Goal: Task Accomplishment & Management: Manage account settings

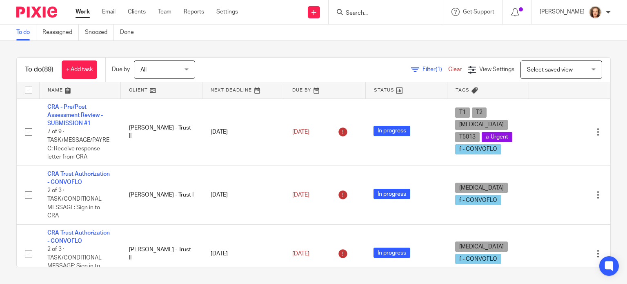
click at [388, 12] on input "Search" at bounding box center [381, 13] width 73 height 7
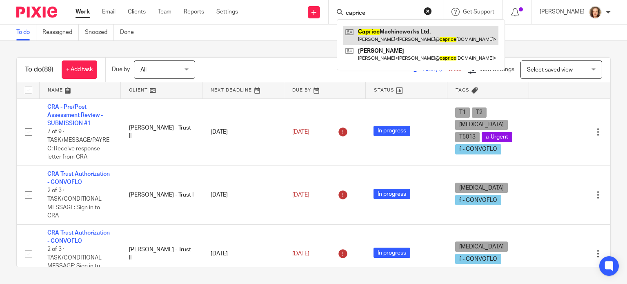
type input "caprice"
click at [392, 36] on link at bounding box center [420, 35] width 155 height 19
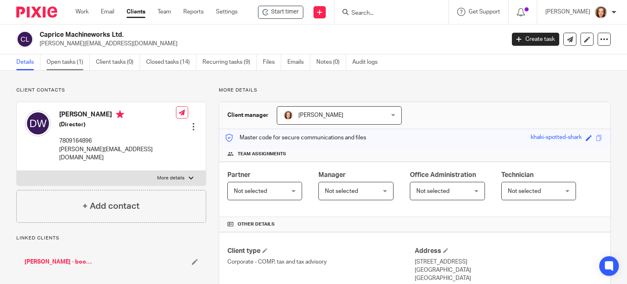
click at [64, 61] on link "Open tasks (1)" at bounding box center [68, 62] width 43 height 16
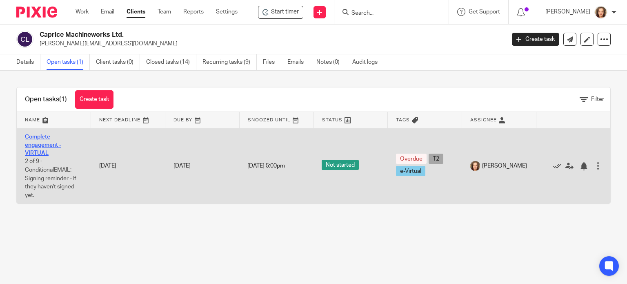
click at [31, 151] on link "Complete engagement - VIRTUAL" at bounding box center [43, 145] width 36 height 22
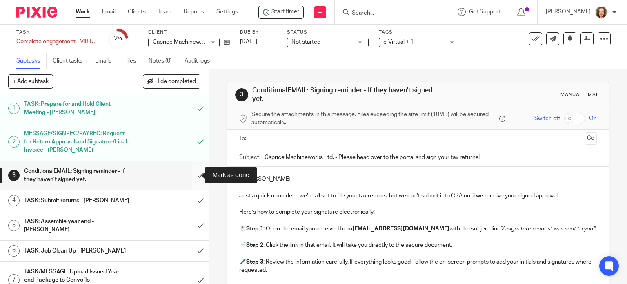
click at [191, 173] on input "submit" at bounding box center [104, 175] width 209 height 29
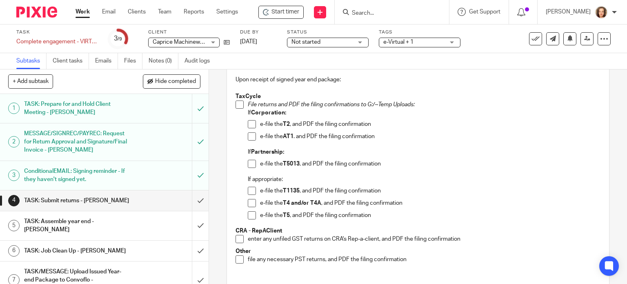
scroll to position [61, 0]
drag, startPoint x: 235, startPoint y: 106, endPoint x: 250, endPoint y: 117, distance: 17.8
click at [235, 106] on span at bounding box center [239, 105] width 8 height 8
click at [249, 125] on span at bounding box center [252, 125] width 8 height 8
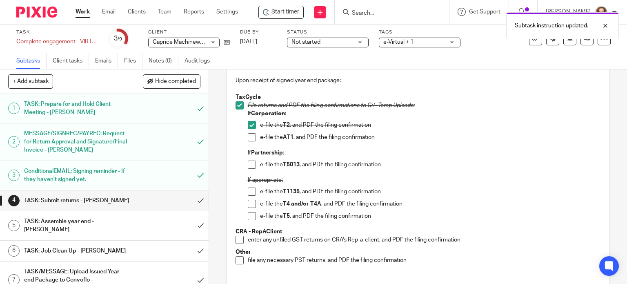
click at [248, 136] on span at bounding box center [252, 137] width 8 height 8
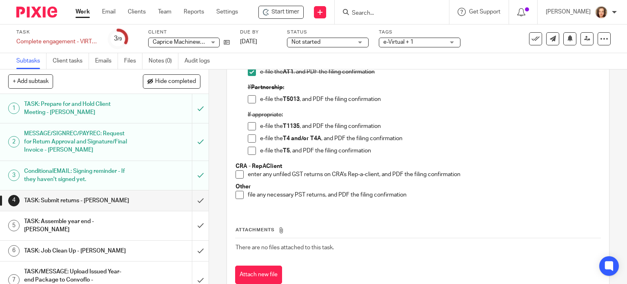
scroll to position [38, 0]
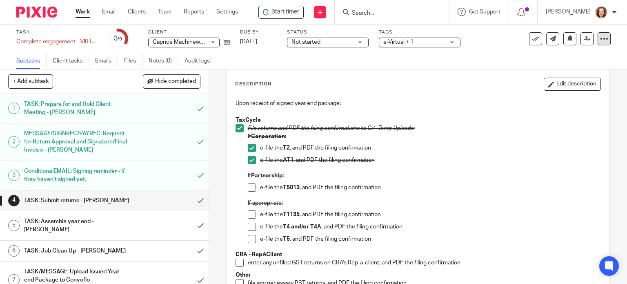
click at [600, 40] on icon at bounding box center [604, 39] width 8 height 8
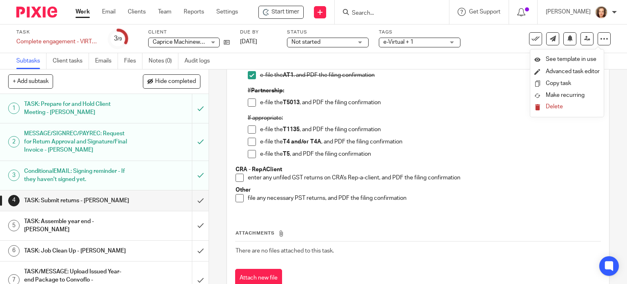
scroll to position [150, 0]
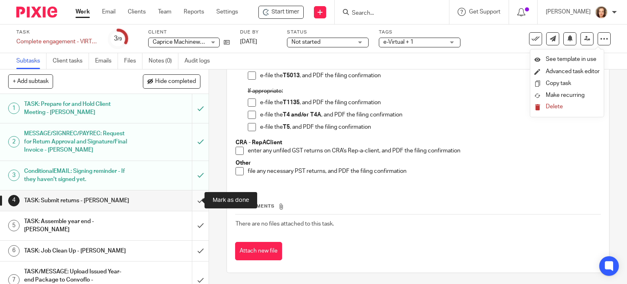
click at [191, 197] on input "submit" at bounding box center [104, 200] width 209 height 20
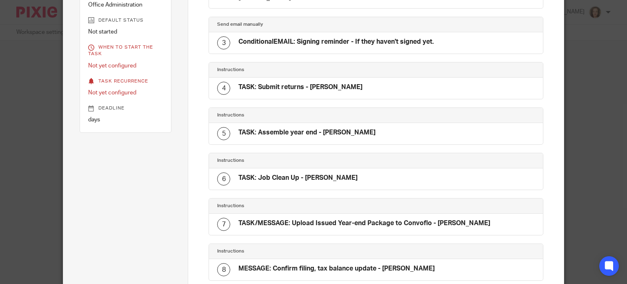
scroll to position [154, 0]
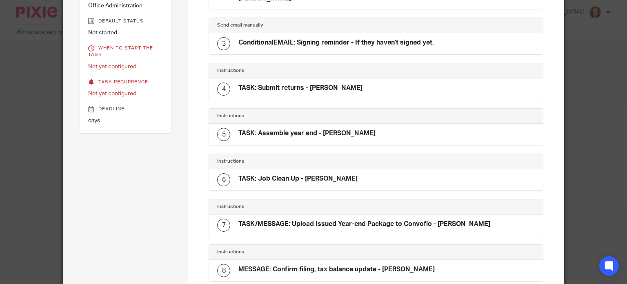
click at [314, 89] on h4 "TASK: Submit returns - [PERSON_NAME]" at bounding box center [300, 88] width 124 height 9
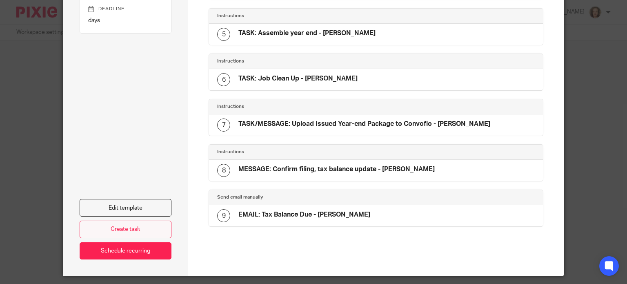
scroll to position [277, 0]
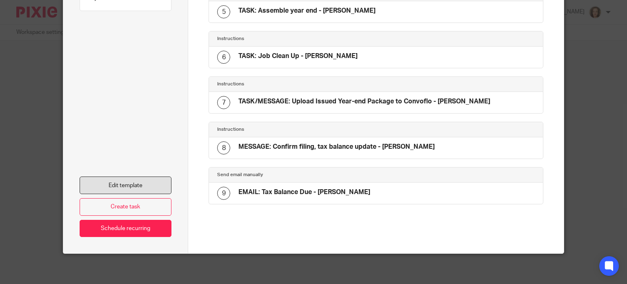
click at [122, 186] on link "Edit template" at bounding box center [126, 185] width 92 height 18
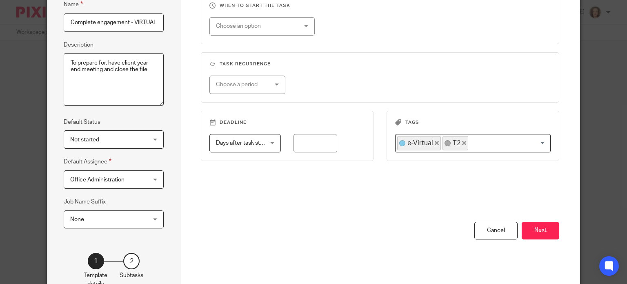
scroll to position [132, 0]
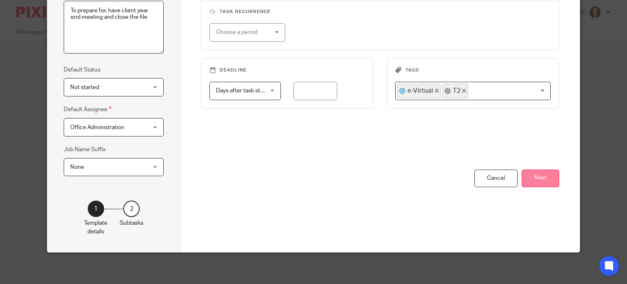
click at [543, 179] on button "Next" at bounding box center [540, 178] width 38 height 18
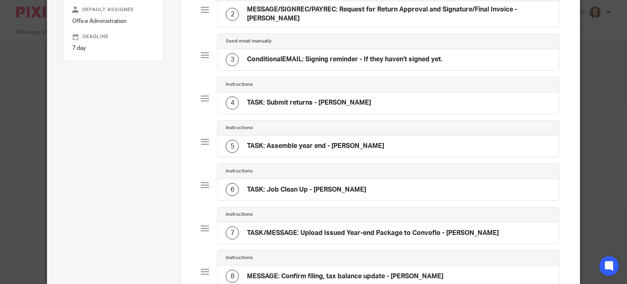
click at [327, 98] on h4 "TASK: Submit returns - [PERSON_NAME]" at bounding box center [309, 102] width 124 height 9
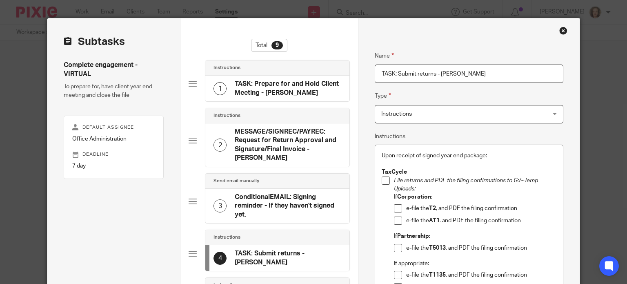
scroll to position [41, 0]
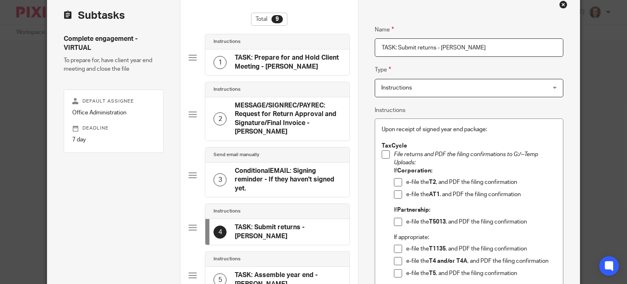
click at [525, 194] on p "e-file the AT1 . and PDF the filing confirmation" at bounding box center [481, 194] width 150 height 8
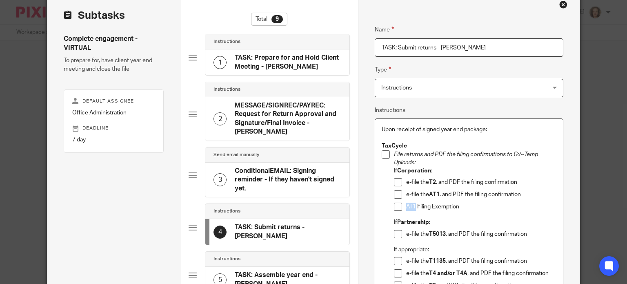
drag, startPoint x: 405, startPoint y: 206, endPoint x: 412, endPoint y: 207, distance: 7.0
click at [412, 207] on p "AT1 Filing Exemption" at bounding box center [481, 206] width 150 height 8
click at [463, 207] on p "AT1 Filing Exemption" at bounding box center [481, 206] width 150 height 8
drag, startPoint x: 459, startPoint y: 204, endPoint x: 470, endPoint y: 204, distance: 11.4
click at [470, 204] on p "AT1 Filing Exemption (print exemption checklist)" at bounding box center [481, 206] width 150 height 8
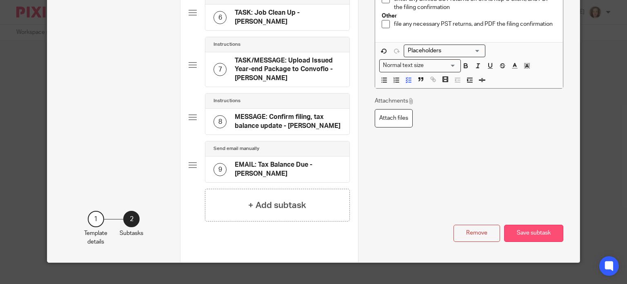
click at [524, 224] on button "Save subtask" at bounding box center [533, 233] width 59 height 18
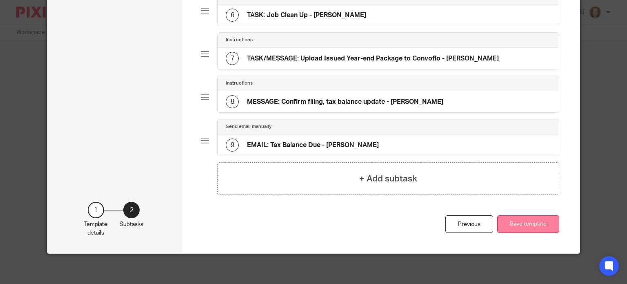
click at [523, 223] on button "Save template" at bounding box center [528, 224] width 62 height 18
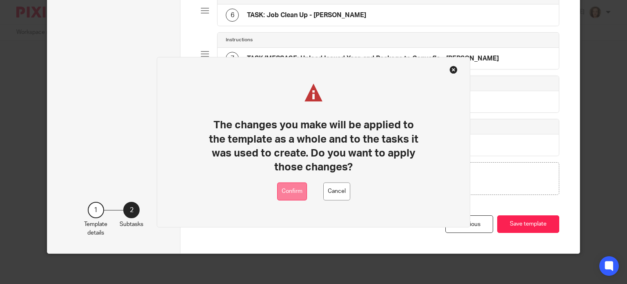
click at [294, 191] on button "Confirm" at bounding box center [292, 191] width 30 height 18
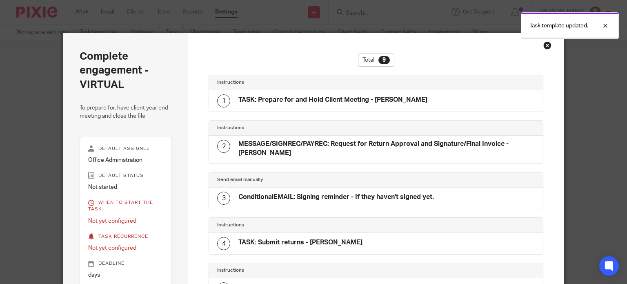
scroll to position [277, 0]
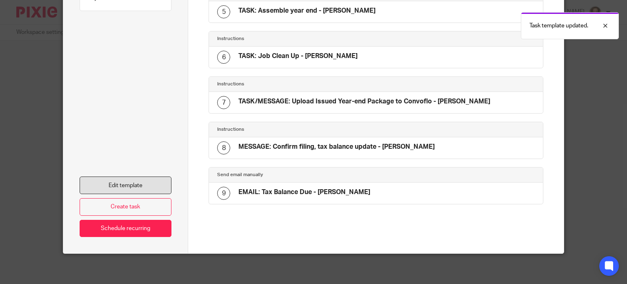
click at [124, 180] on link "Edit template" at bounding box center [126, 185] width 92 height 18
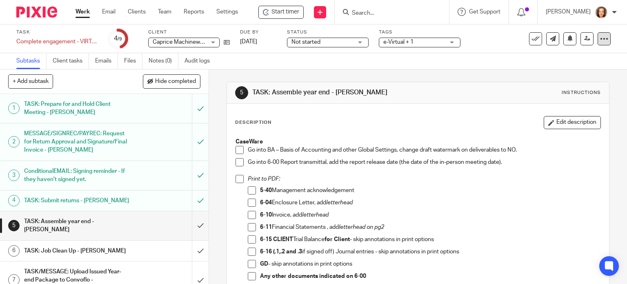
click at [597, 40] on div at bounding box center [603, 38] width 13 height 13
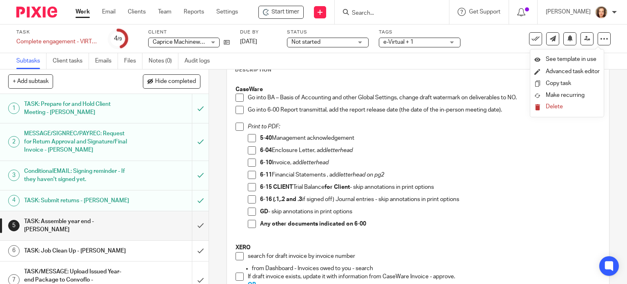
scroll to position [51, 0]
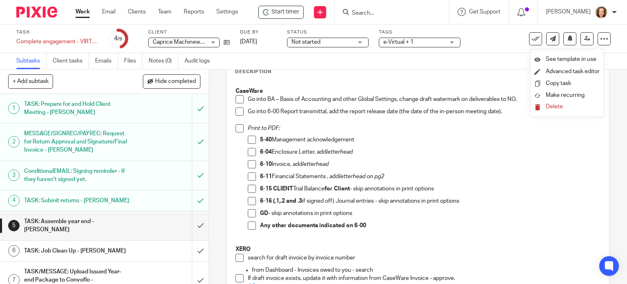
drag, startPoint x: 236, startPoint y: 100, endPoint x: 457, endPoint y: 118, distance: 221.5
click at [236, 100] on span at bounding box center [239, 99] width 8 height 8
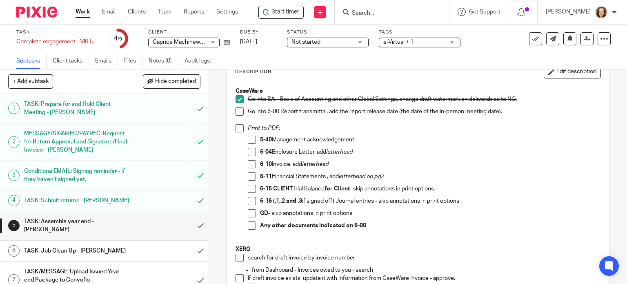
click at [238, 109] on span at bounding box center [239, 111] width 8 height 8
drag, startPoint x: 248, startPoint y: 152, endPoint x: 246, endPoint y: 164, distance: 12.3
click at [248, 152] on span at bounding box center [252, 152] width 8 height 8
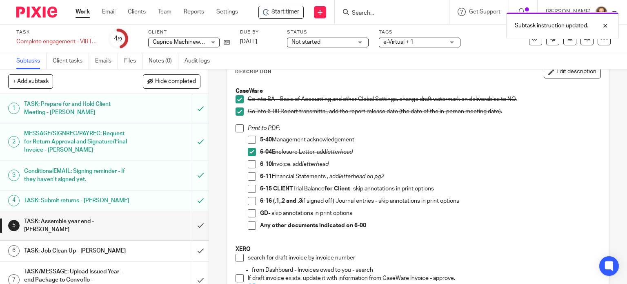
drag, startPoint x: 248, startPoint y: 163, endPoint x: 250, endPoint y: 170, distance: 7.5
click at [248, 163] on span at bounding box center [252, 164] width 8 height 8
click at [248, 174] on span at bounding box center [252, 176] width 8 height 8
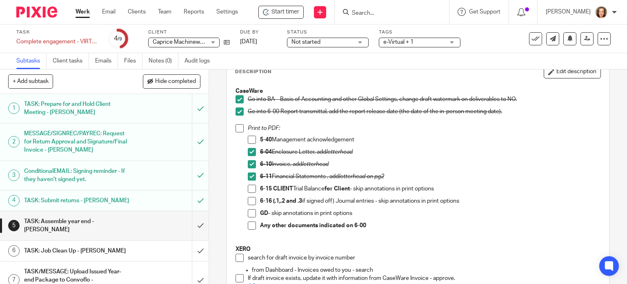
click at [249, 189] on span at bounding box center [252, 188] width 8 height 8
click at [248, 198] on span at bounding box center [252, 201] width 8 height 8
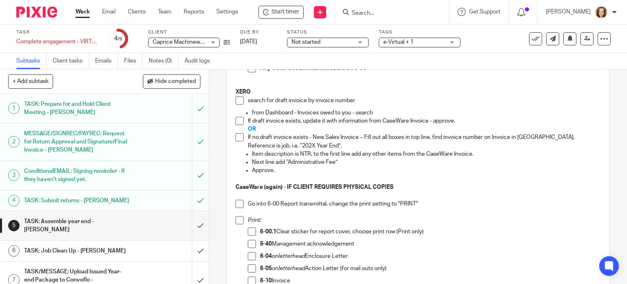
scroll to position [204, 0]
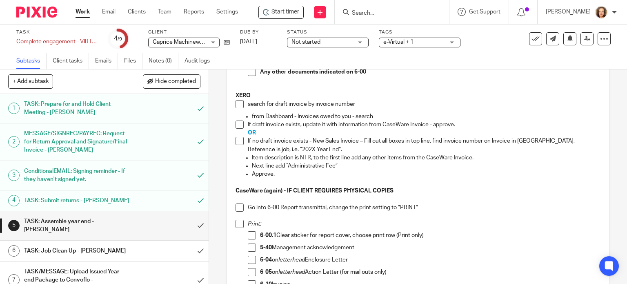
click at [240, 97] on strong "XERO" at bounding box center [242, 96] width 15 height 6
click at [239, 102] on span at bounding box center [239, 104] width 8 height 8
click at [235, 125] on span at bounding box center [239, 124] width 8 height 8
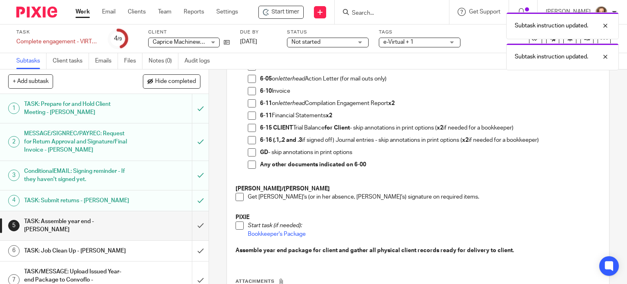
scroll to position [473, 0]
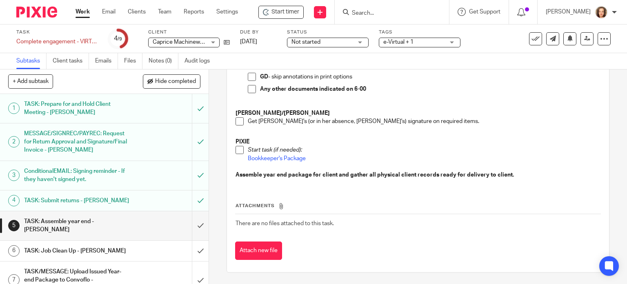
click at [237, 149] on span at bounding box center [239, 150] width 8 height 8
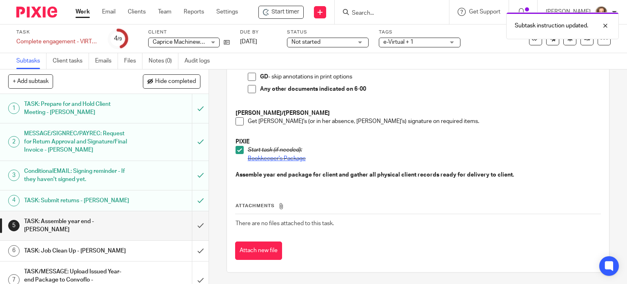
click at [266, 158] on link "Bookkeeper's Package" at bounding box center [277, 158] width 58 height 6
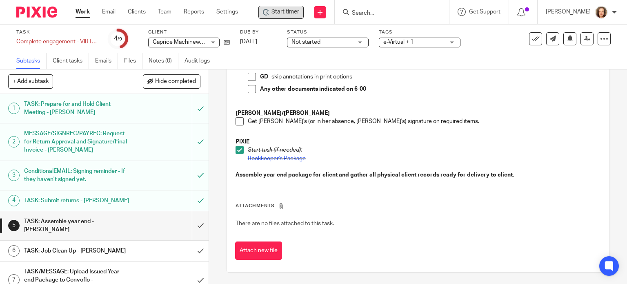
click at [293, 13] on span "Start timer" at bounding box center [285, 12] width 28 height 9
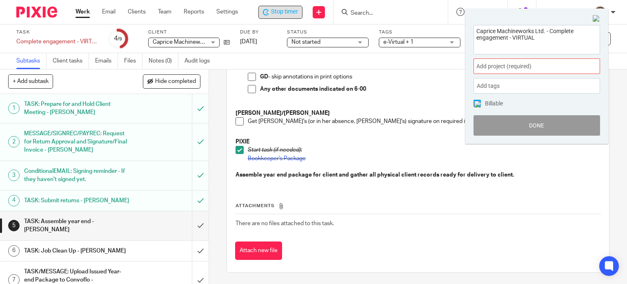
drag, startPoint x: 541, startPoint y: 41, endPoint x: 453, endPoint y: 21, distance: 90.4
click at [453, 21] on body "Work Email Clients Team Reports Settings Work Email Clients Team Reports Settin…" at bounding box center [313, 142] width 627 height 284
click at [375, 122] on p "Get [PERSON_NAME]'s (or in her absence, [PERSON_NAME]'s) signature on required …" at bounding box center [424, 121] width 353 height 8
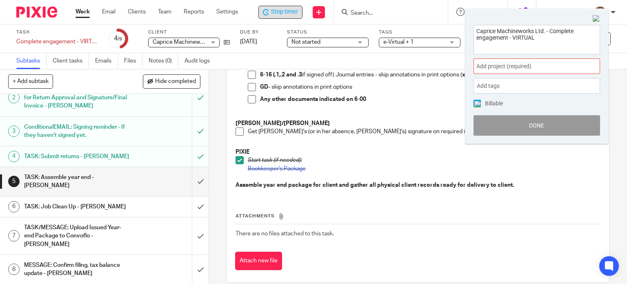
scroll to position [48, 0]
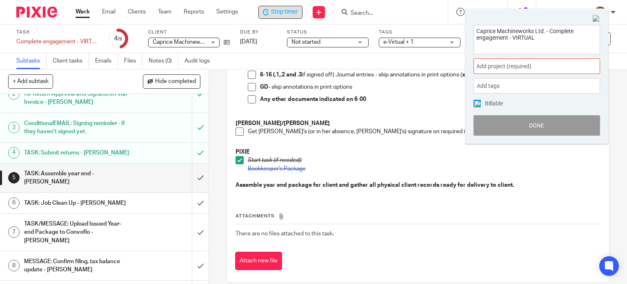
click at [135, 217] on div "TASK/MESSAGE: Upload Issued Year-end Package to Convoflo - [PERSON_NAME]" at bounding box center [104, 231] width 160 height 29
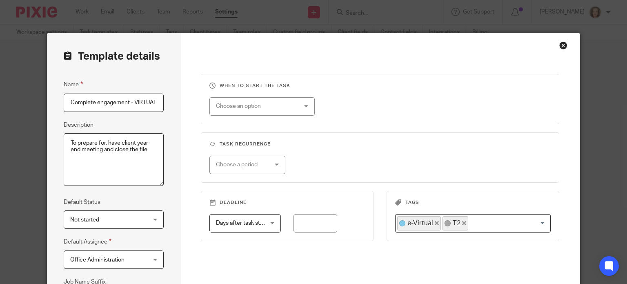
scroll to position [132, 0]
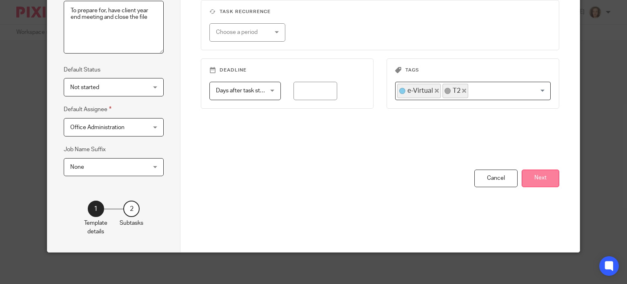
click at [543, 179] on button "Next" at bounding box center [540, 178] width 38 height 18
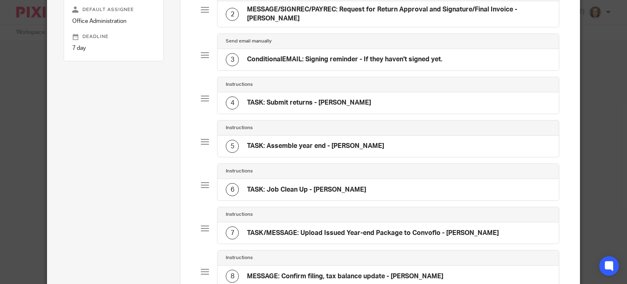
click at [311, 146] on h4 "TASK: Assemble year end - [PERSON_NAME]" at bounding box center [315, 146] width 137 height 9
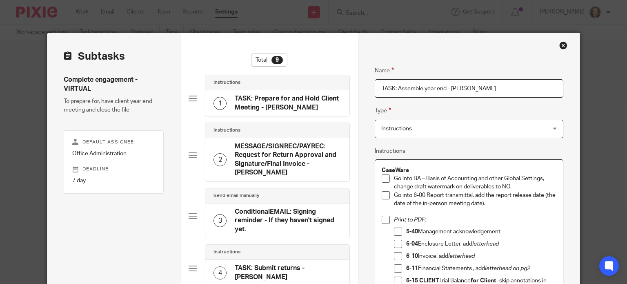
drag, startPoint x: 503, startPoint y: 230, endPoint x: 403, endPoint y: 229, distance: 100.0
click at [406, 229] on p "5-40 Management acknowledgement" at bounding box center [481, 231] width 150 height 8
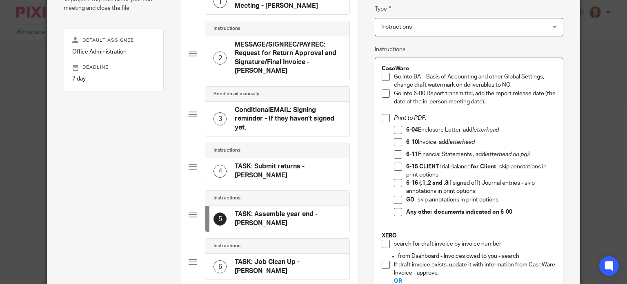
scroll to position [102, 0]
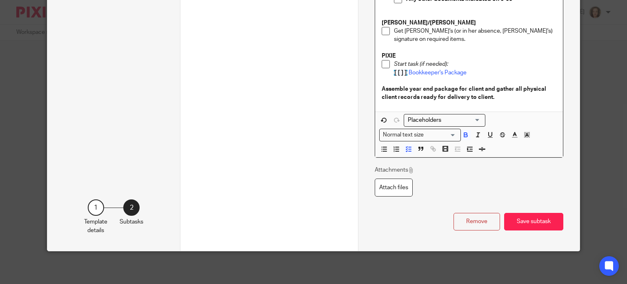
click at [527, 217] on button "Save subtask" at bounding box center [533, 222] width 59 height 18
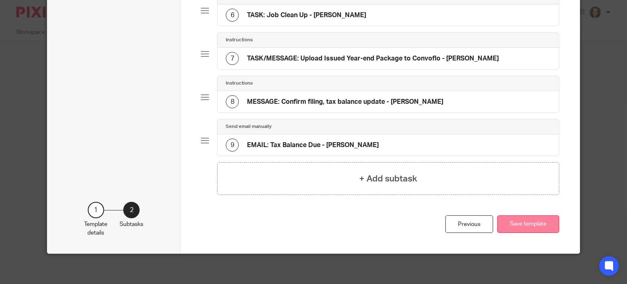
click at [519, 217] on button "Save template" at bounding box center [528, 224] width 62 height 18
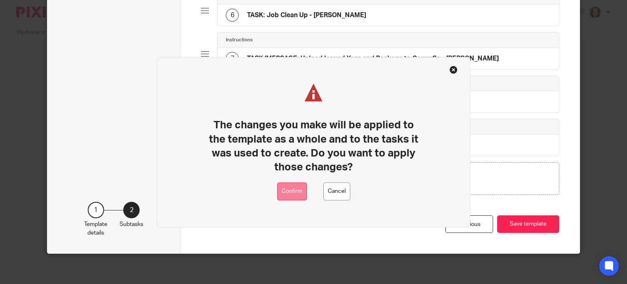
click at [291, 192] on button "Confirm" at bounding box center [292, 191] width 30 height 18
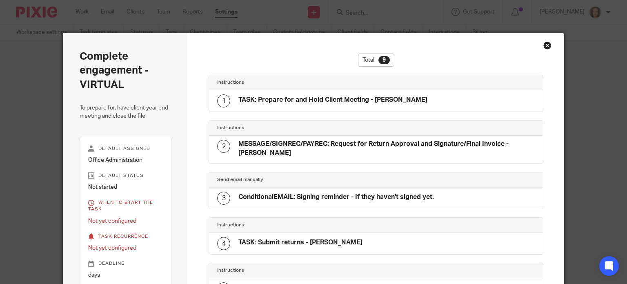
scroll to position [277, 0]
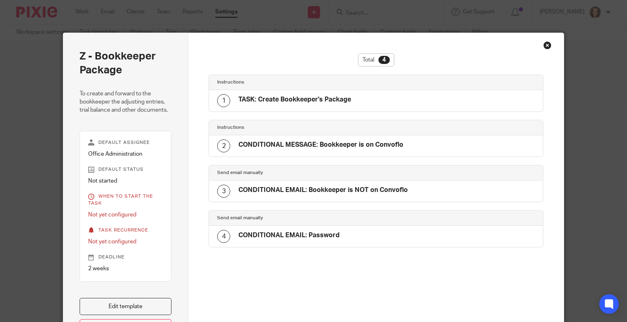
scroll to position [85, 0]
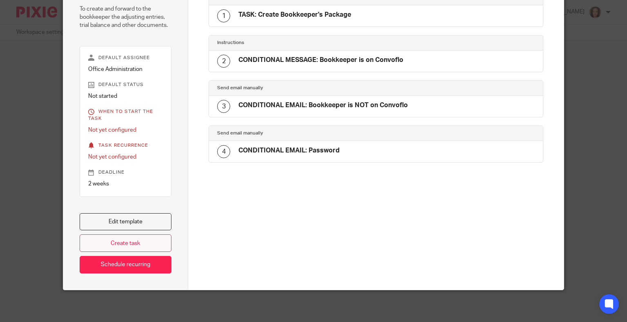
click at [144, 240] on link "Create task" at bounding box center [126, 244] width 92 height 18
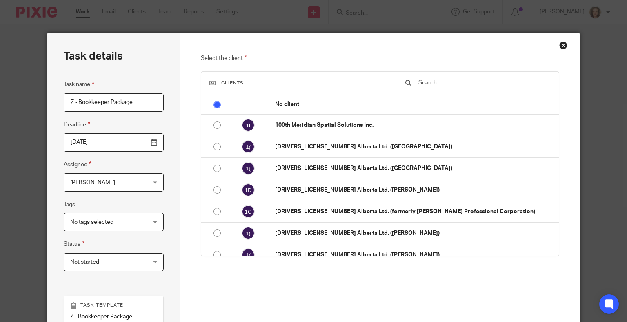
click at [449, 83] on input "text" at bounding box center [483, 82] width 133 height 9
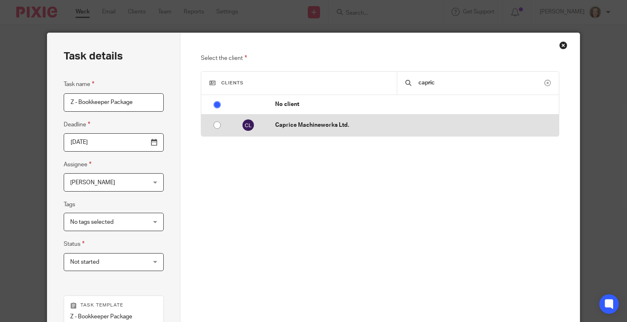
type input "capric"
click at [338, 128] on p "Caprice Machineworks Ltd." at bounding box center [414, 125] width 279 height 8
radio input "false"
radio input "true"
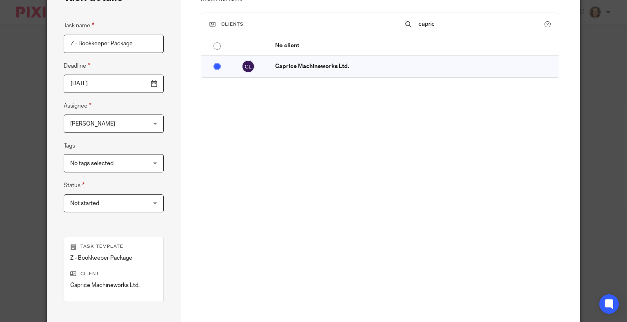
scroll to position [159, 0]
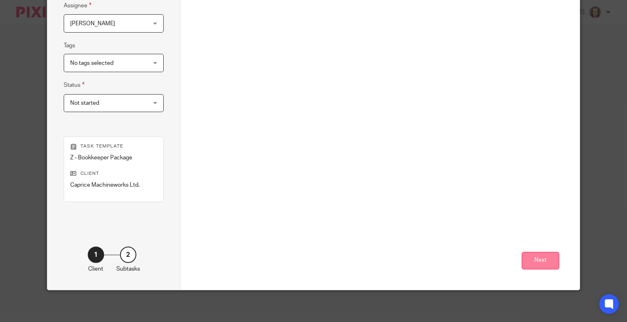
click at [542, 257] on button "Next" at bounding box center [540, 261] width 38 height 18
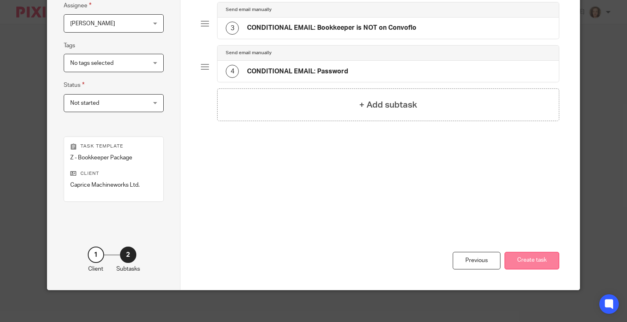
click at [525, 260] on button "Create task" at bounding box center [531, 261] width 55 height 18
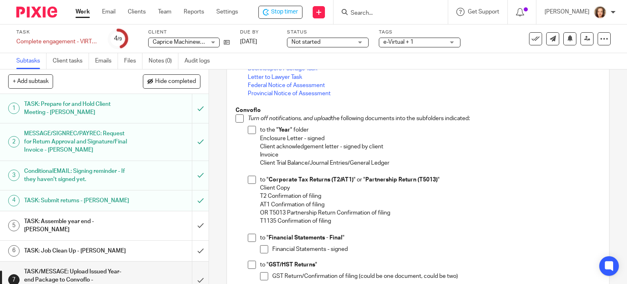
scroll to position [143, 0]
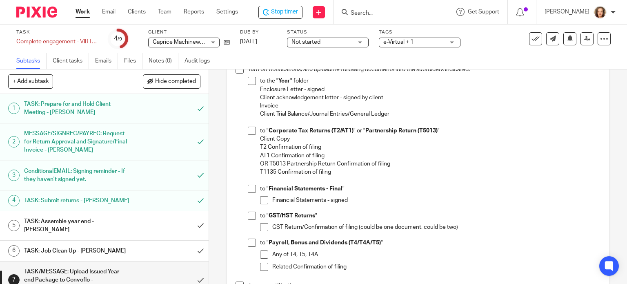
click at [249, 80] on span at bounding box center [252, 81] width 8 height 8
drag, startPoint x: 249, startPoint y: 130, endPoint x: 404, endPoint y: 171, distance: 160.0
click at [249, 130] on span at bounding box center [252, 130] width 8 height 8
click at [248, 187] on span at bounding box center [252, 188] width 8 height 8
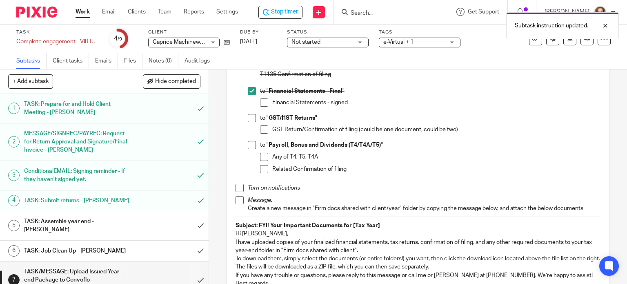
scroll to position [275, 0]
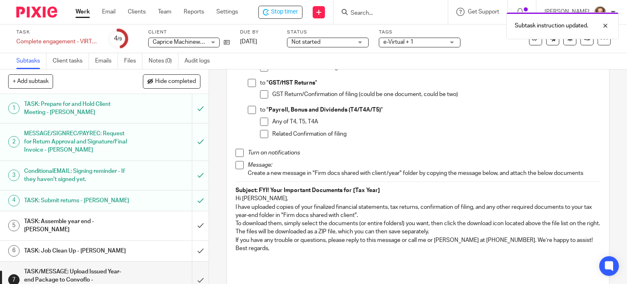
click at [282, 150] on em "Turn on notifications" at bounding box center [274, 153] width 52 height 6
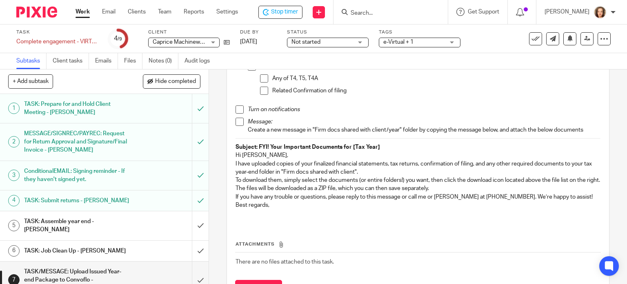
scroll to position [326, 0]
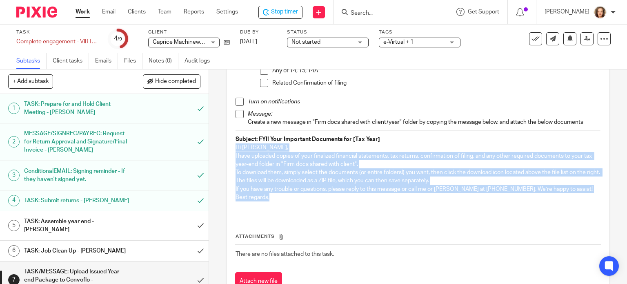
drag, startPoint x: 258, startPoint y: 191, endPoint x: 232, endPoint y: 144, distance: 54.1
click at [232, 144] on div "PIXIE If needed, start task(s): Bookkeepers Package Task Letter to Lawyer Task …" at bounding box center [417, 13] width 373 height 404
copy div "Hi Dave, I have uploaded copies of your finalized financial statements, tax ret…"
click at [315, 191] on p "If you have any trouble or questions, please reply to this message or call me o…" at bounding box center [417, 189] width 365 height 8
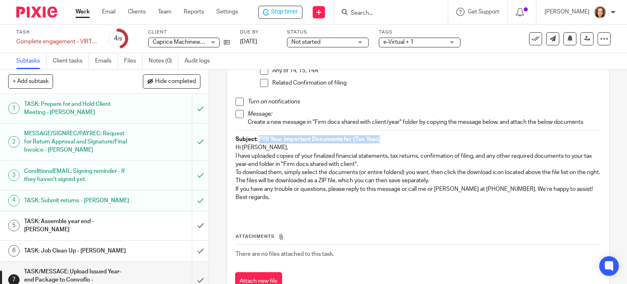
drag, startPoint x: 367, startPoint y: 138, endPoint x: 257, endPoint y: 137, distance: 110.2
click at [257, 137] on p "Subject: FYI! Your Important Documents for [Tax Year]" at bounding box center [417, 139] width 365 height 8
copy strong "FYI! Your Important Documents for [Tax Year]"
drag, startPoint x: 235, startPoint y: 100, endPoint x: 242, endPoint y: 112, distance: 13.7
click at [235, 100] on span at bounding box center [239, 102] width 8 height 8
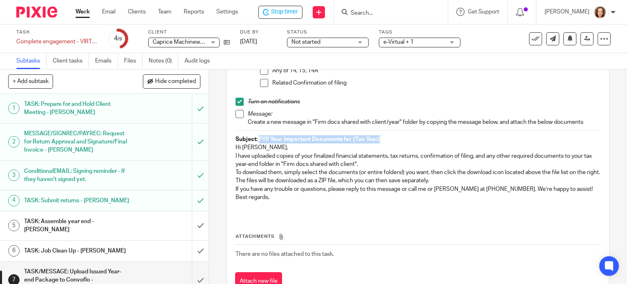
click at [235, 118] on li "Message: Create a new message in "Firm docs shared with client/year" folder by …" at bounding box center [417, 118] width 365 height 17
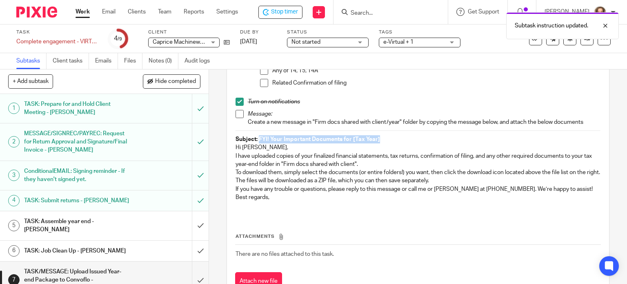
click at [237, 114] on span at bounding box center [239, 114] width 8 height 8
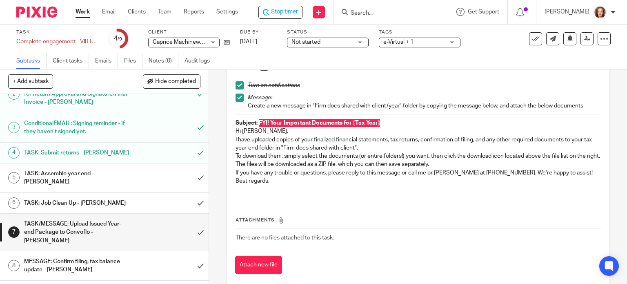
scroll to position [357, 0]
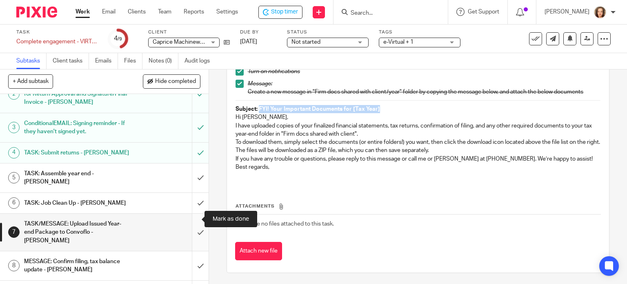
click at [193, 218] on input "submit" at bounding box center [104, 231] width 209 height 37
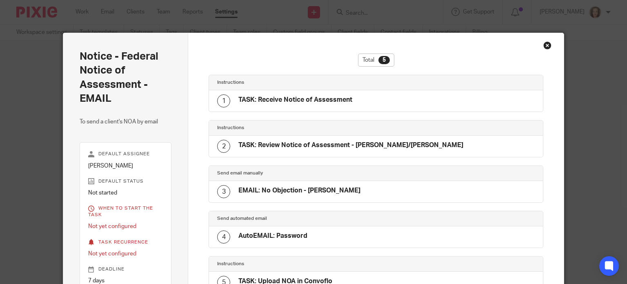
scroll to position [135, 0]
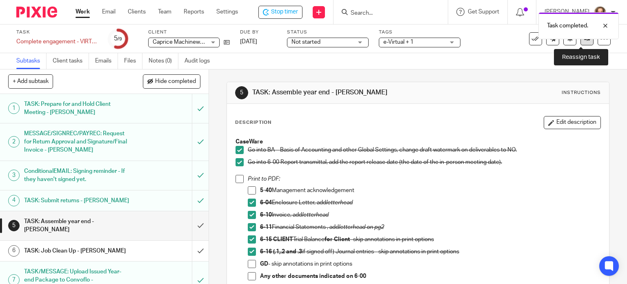
click at [584, 40] on icon at bounding box center [587, 38] width 6 height 6
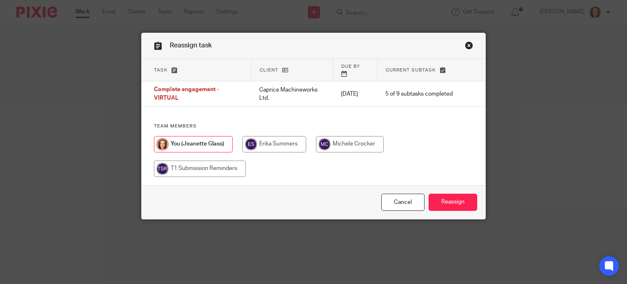
click at [344, 136] on input "radio" at bounding box center [350, 144] width 68 height 16
radio input "true"
click at [449, 202] on input "Reassign" at bounding box center [452, 202] width 49 height 18
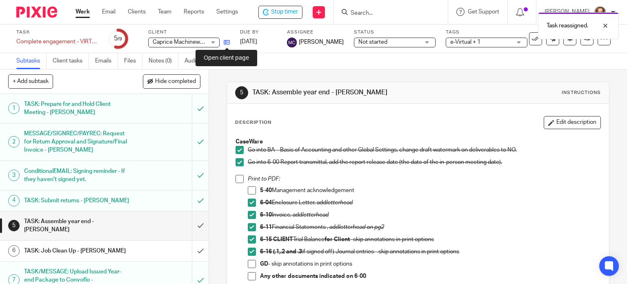
click at [226, 42] on icon at bounding box center [227, 42] width 6 height 6
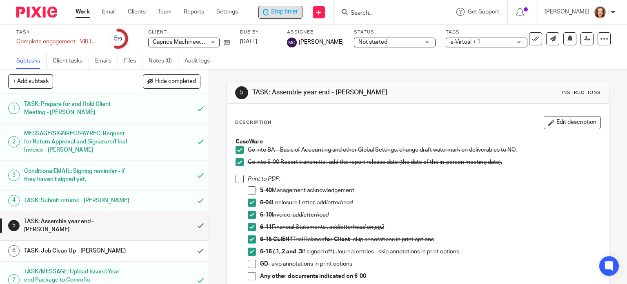
click at [276, 10] on span "Stop timer" at bounding box center [284, 12] width 27 height 9
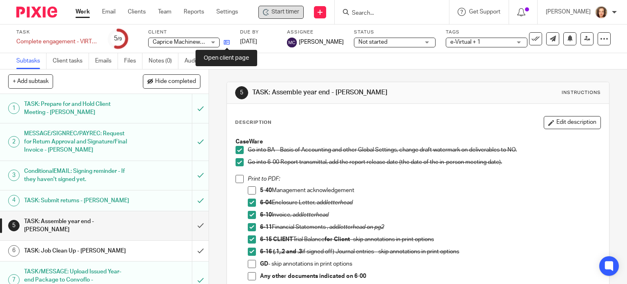
click at [225, 42] on icon at bounding box center [227, 42] width 6 height 6
click at [359, 11] on input "Search" at bounding box center [387, 13] width 73 height 7
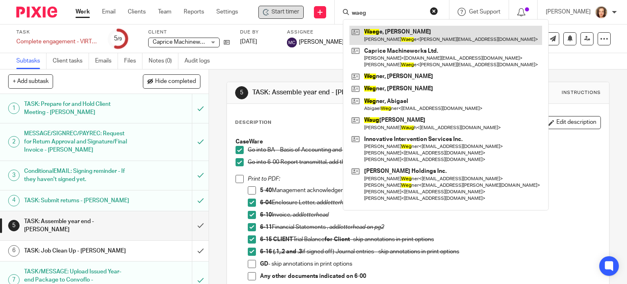
type input "waeg"
click at [391, 34] on link at bounding box center [445, 35] width 193 height 19
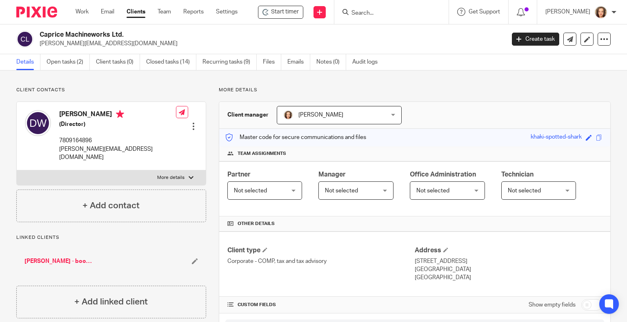
click at [193, 258] on icon at bounding box center [195, 261] width 6 height 6
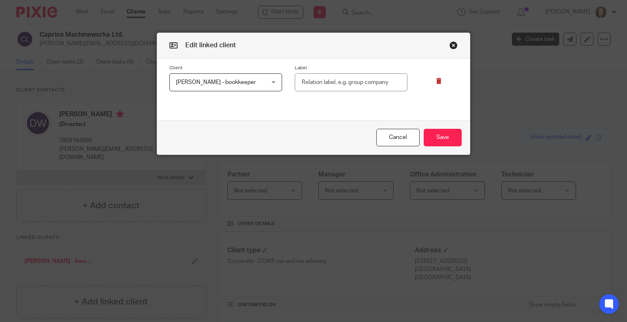
click at [436, 81] on icon at bounding box center [439, 81] width 6 height 6
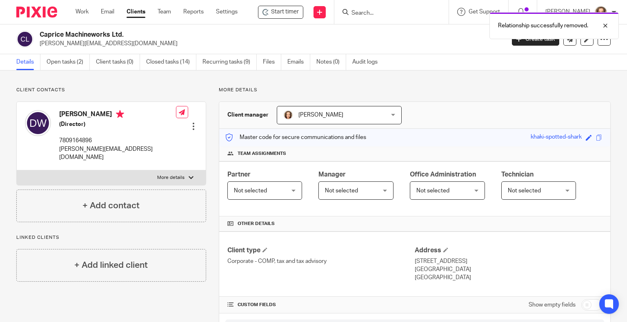
click at [138, 235] on p "Linked clients" at bounding box center [111, 238] width 190 height 7
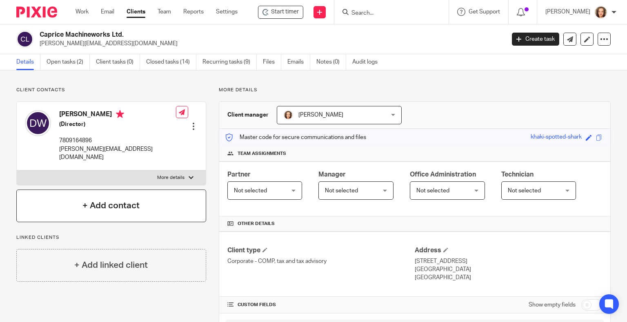
click at [140, 197] on div "+ Add contact" at bounding box center [111, 206] width 190 height 33
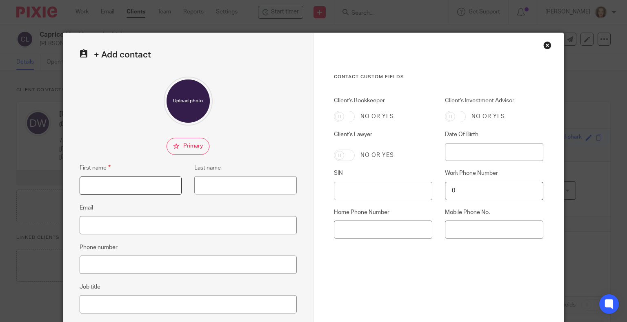
click at [145, 190] on input "First name" at bounding box center [131, 186] width 102 height 18
type input "Glennyce"
type input "Cochrane"
paste input "painless.office@gmail.com"
type input "painless.office@gmail.com"
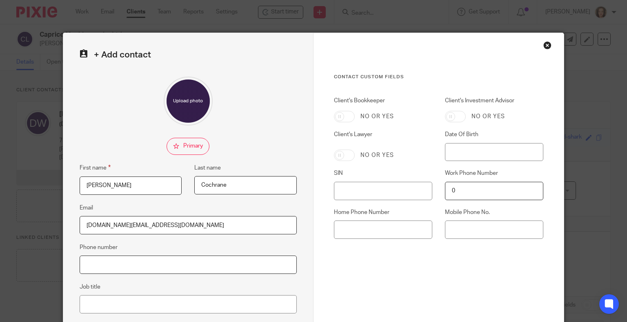
click at [138, 268] on input "Phone number" at bounding box center [188, 265] width 217 height 18
click at [132, 300] on input "Job title" at bounding box center [188, 304] width 217 height 18
type input "Bookkeeper"
click at [342, 116] on input "Client's Bookkeeper" at bounding box center [344, 116] width 21 height 11
checkbox input "true"
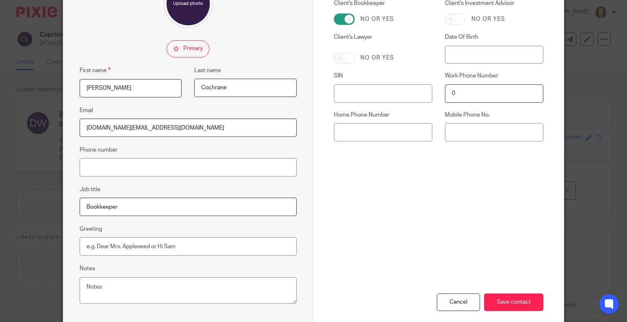
scroll to position [139, 0]
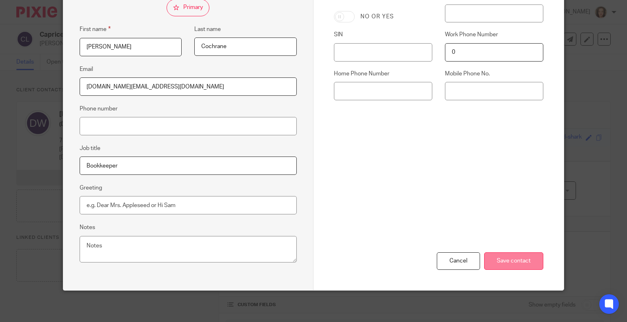
click at [513, 257] on input "Save contact" at bounding box center [513, 262] width 59 height 18
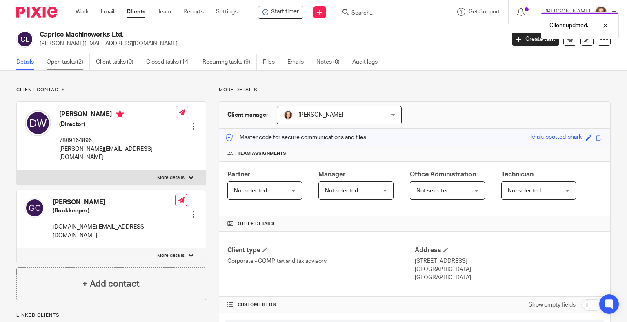
click at [69, 63] on link "Open tasks (2)" at bounding box center [68, 62] width 43 height 16
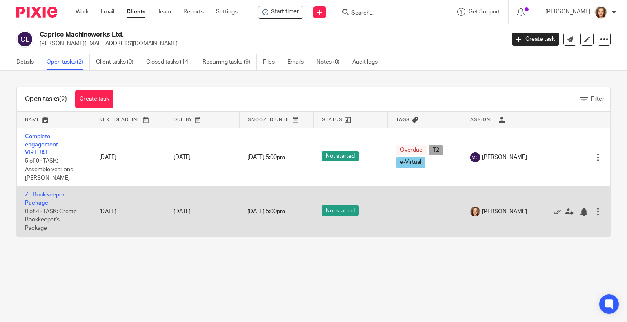
click at [51, 195] on link "Z - Bookkeeper Package" at bounding box center [45, 199] width 40 height 14
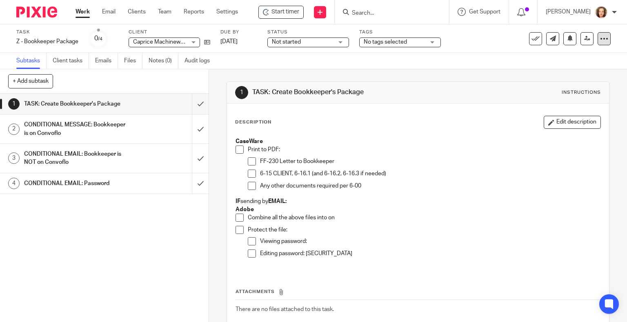
click at [597, 43] on div at bounding box center [603, 38] width 13 height 13
click at [398, 183] on p "Any other documents required per 6-00" at bounding box center [430, 186] width 341 height 8
click at [248, 160] on span at bounding box center [252, 162] width 8 height 8
click at [249, 172] on span at bounding box center [252, 174] width 8 height 8
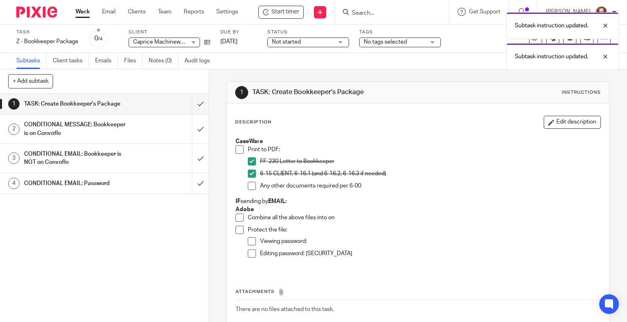
click at [237, 147] on span at bounding box center [239, 150] width 8 height 8
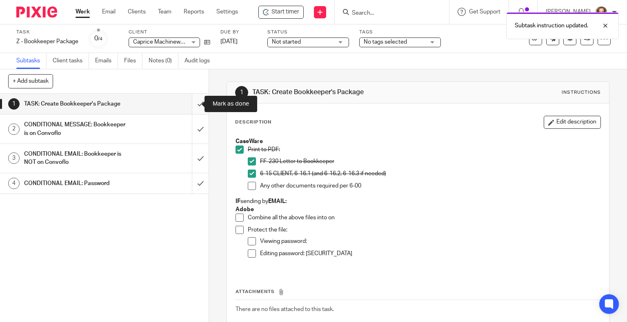
click at [189, 104] on input "submit" at bounding box center [104, 104] width 209 height 20
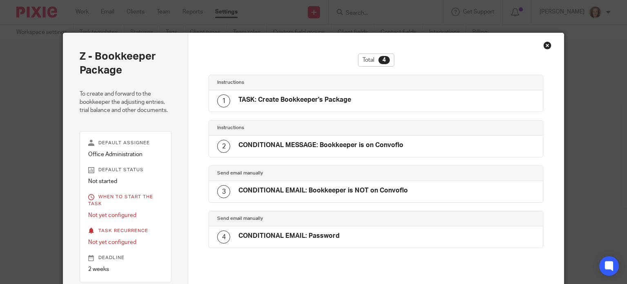
scroll to position [124, 0]
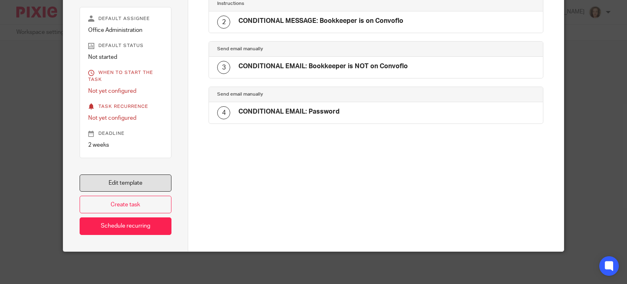
click at [139, 190] on link "Edit template" at bounding box center [126, 183] width 92 height 18
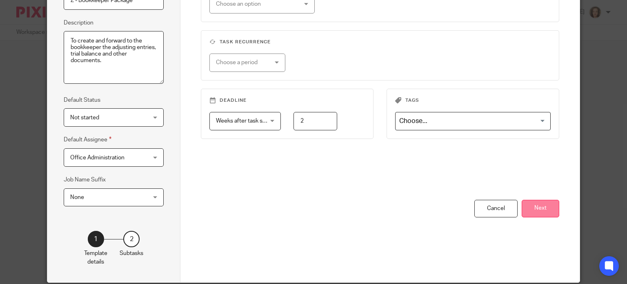
drag, startPoint x: 546, startPoint y: 204, endPoint x: 441, endPoint y: 171, distance: 110.5
click at [546, 204] on button "Next" at bounding box center [540, 209] width 38 height 18
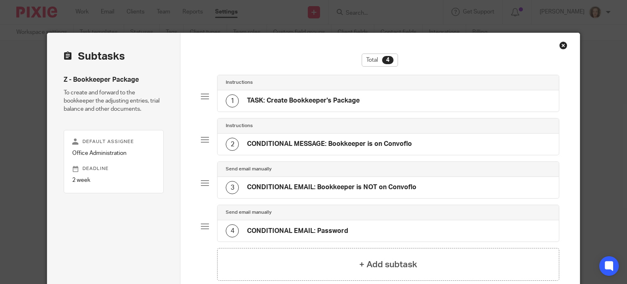
click at [270, 101] on h4 "TASK: Create Bookkeeper's Package" at bounding box center [303, 100] width 113 height 9
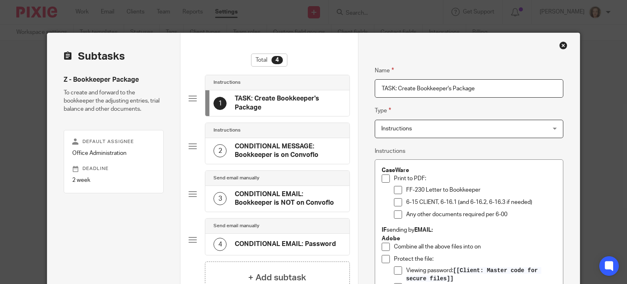
click at [411, 190] on p "FF-230 Letter to Bookkeeper" at bounding box center [481, 190] width 150 height 8
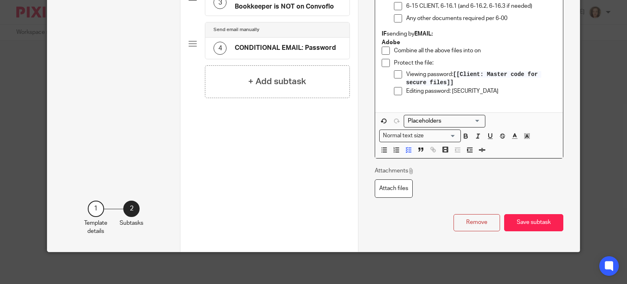
click at [517, 218] on button "Save subtask" at bounding box center [533, 223] width 59 height 18
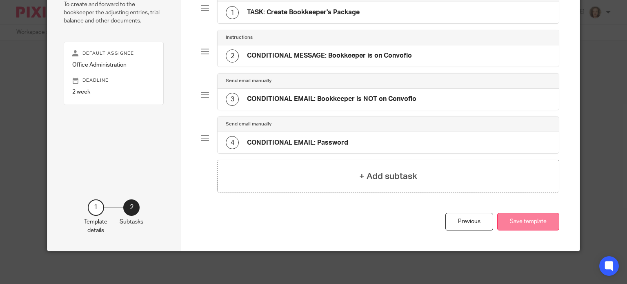
scroll to position [87, 0]
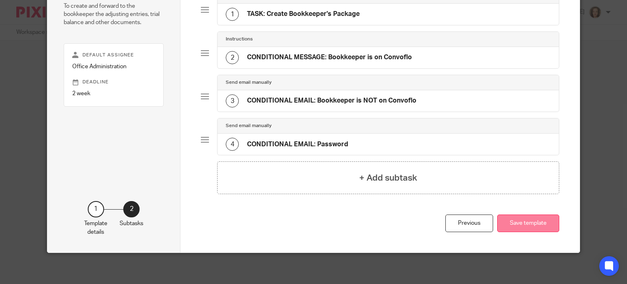
click at [507, 220] on button "Save template" at bounding box center [528, 223] width 62 height 18
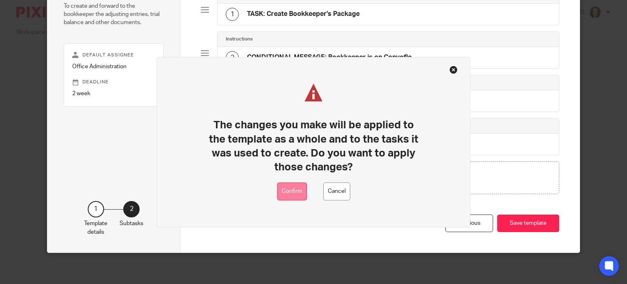
click at [291, 189] on button "Confirm" at bounding box center [292, 191] width 30 height 18
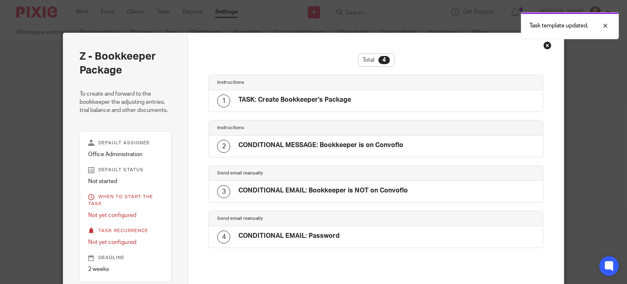
click at [544, 47] on div "Close this dialog window" at bounding box center [547, 45] width 8 height 8
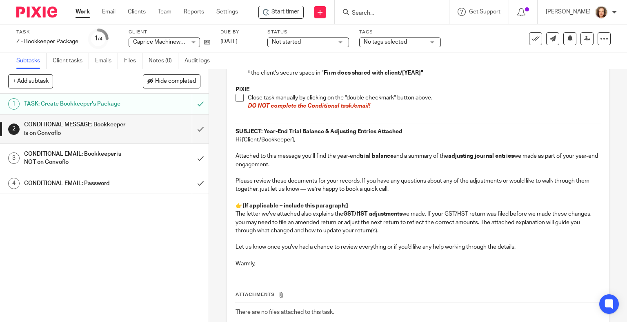
scroll to position [173, 0]
click at [290, 246] on p "Let us know once you've had a chance to review everything or if you'd like any …" at bounding box center [417, 246] width 365 height 8
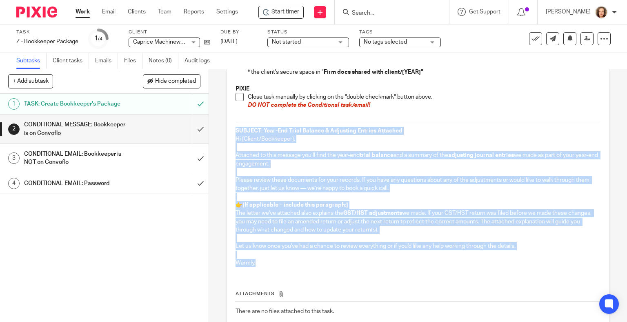
drag, startPoint x: 254, startPoint y: 260, endPoint x: 229, endPoint y: 129, distance: 133.8
click at [231, 129] on div "If bookkeeper is NOT on Convoflo: PIXIE Check this subtask off and move on to t…" at bounding box center [417, 116] width 373 height 313
click at [262, 129] on strong "SUBJECT: Year-End Trial Balance & Adjusting Entries Attached" at bounding box center [318, 131] width 167 height 6
copy div "Year-End Trial Balance & Adjusting Entries Attached Hi [Client/Bookkeeper], Att…"
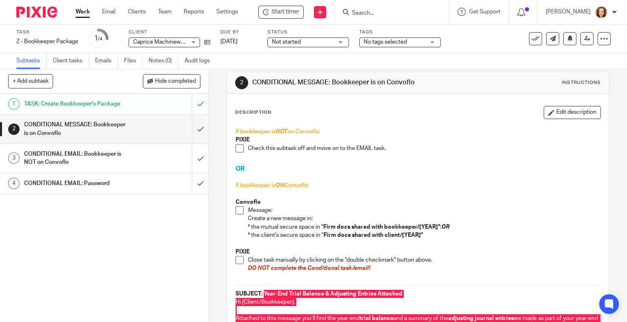
scroll to position [0, 0]
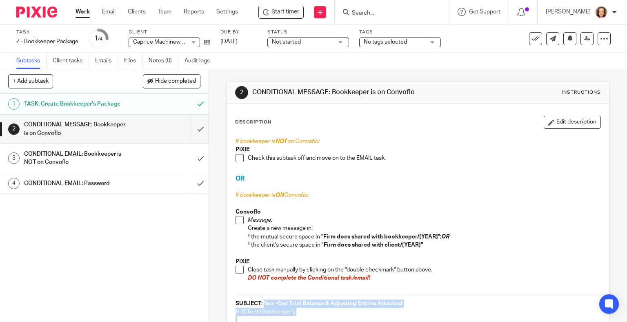
click at [237, 220] on span at bounding box center [239, 220] width 8 height 8
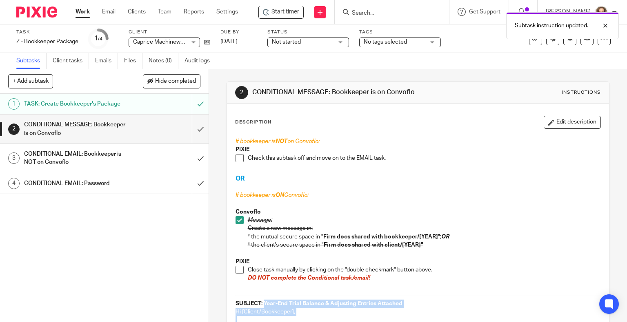
click at [238, 269] on span at bounding box center [239, 270] width 8 height 8
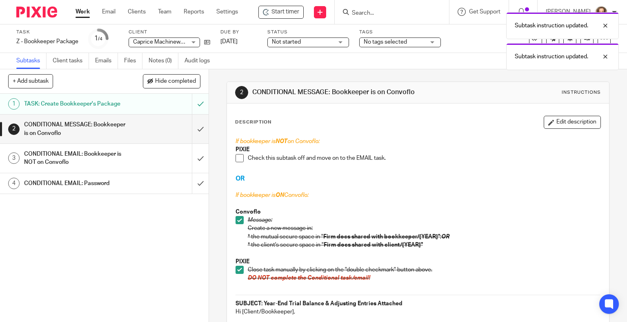
click at [532, 40] on div "Subtask instruction updated. Subtask instruction updated." at bounding box center [465, 39] width 305 height 62
click at [531, 40] on icon at bounding box center [535, 39] width 8 height 8
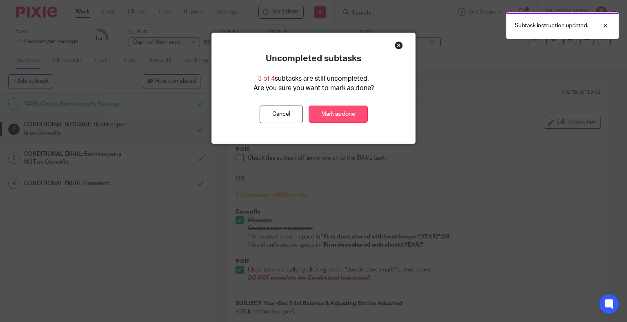
click at [322, 108] on link "Mark as done" at bounding box center [337, 115] width 59 height 18
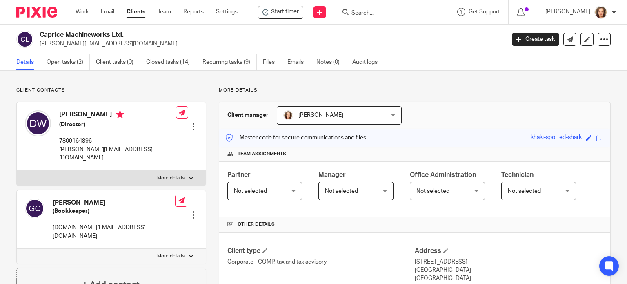
drag, startPoint x: 69, startPoint y: 192, endPoint x: 53, endPoint y: 189, distance: 15.7
click at [53, 198] on h4 "[PERSON_NAME]" at bounding box center [114, 202] width 122 height 9
copy h4 "[PERSON_NAME]"
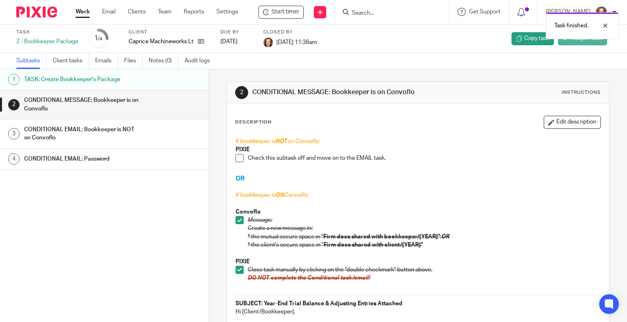
click at [561, 42] on link "Reopen task" at bounding box center [582, 38] width 49 height 13
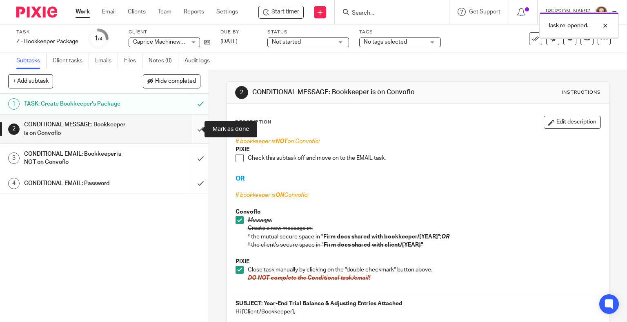
click at [189, 134] on input "submit" at bounding box center [104, 129] width 209 height 29
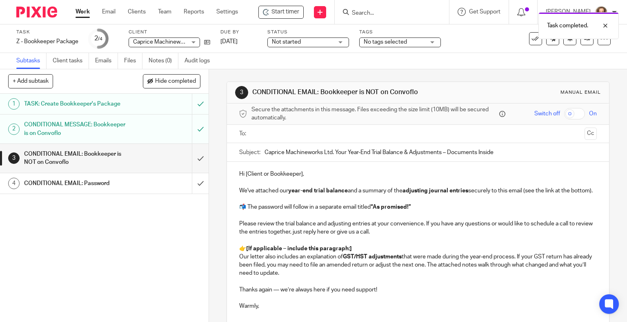
click at [528, 31] on div "Task completed." at bounding box center [465, 23] width 305 height 31
click at [531, 39] on icon at bounding box center [535, 39] width 8 height 8
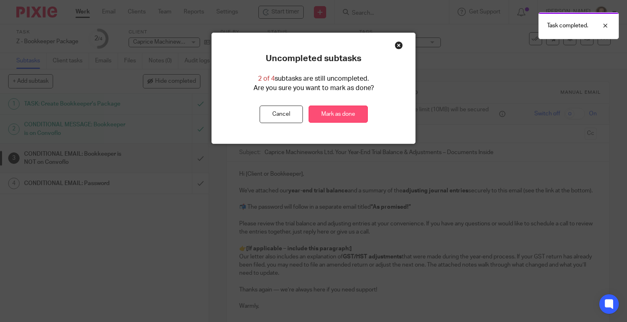
click at [353, 110] on link "Mark as done" at bounding box center [337, 115] width 59 height 18
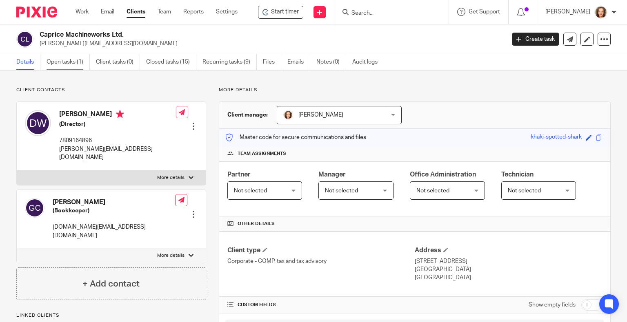
click at [62, 57] on link "Open tasks (1)" at bounding box center [68, 62] width 43 height 16
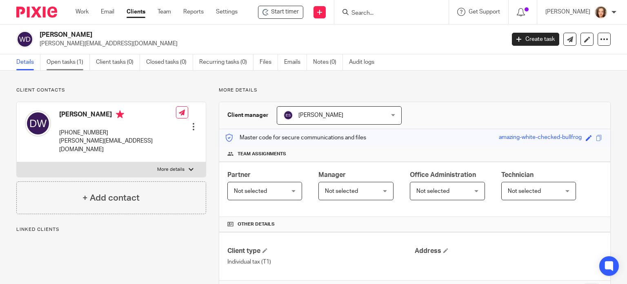
click at [63, 62] on link "Open tasks (1)" at bounding box center [68, 62] width 43 height 16
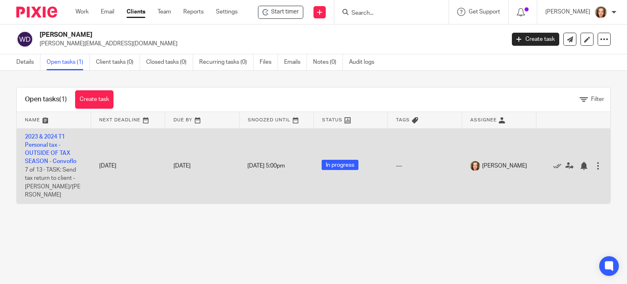
click at [70, 156] on td "2023 & 2024 T1 Personal tax - OUTSIDE OF TAX SEASON - Convoflo 7 of 13 · TASK: …" at bounding box center [54, 165] width 74 height 75
click at [55, 157] on td "2023 & 2024 T1 Personal tax - OUTSIDE OF TAX SEASON - Convoflo 7 of 13 · TASK: …" at bounding box center [54, 165] width 74 height 75
click at [53, 152] on link "2023 & 2024 T1 Personal tax - OUTSIDE OF TAX SEASON - Convoflo" at bounding box center [50, 149] width 51 height 31
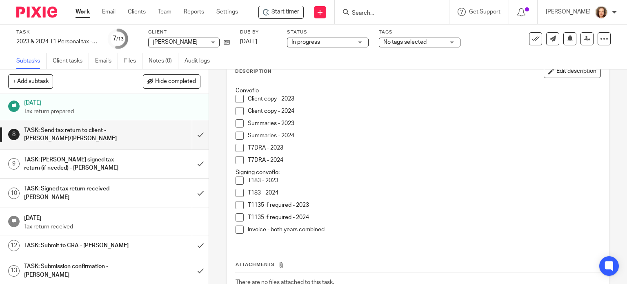
scroll to position [61, 0]
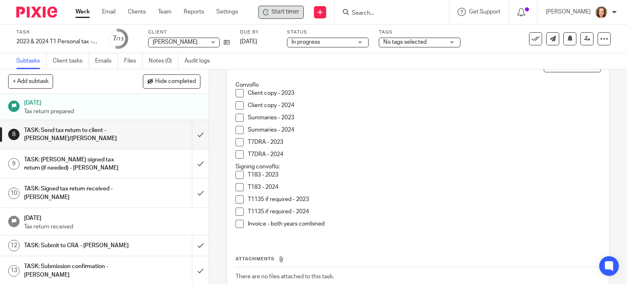
click at [277, 7] on div "Start timer" at bounding box center [280, 12] width 45 height 13
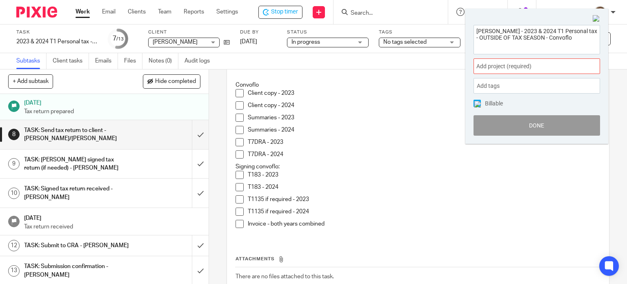
drag, startPoint x: 577, startPoint y: 37, endPoint x: 453, endPoint y: 20, distance: 125.6
click at [453, 20] on body "Work Email Clients Team Reports Settings Work Email Clients Team Reports Settin…" at bounding box center [313, 142] width 627 height 284
click at [526, 67] on span "Add project (required) :" at bounding box center [527, 66] width 103 height 9
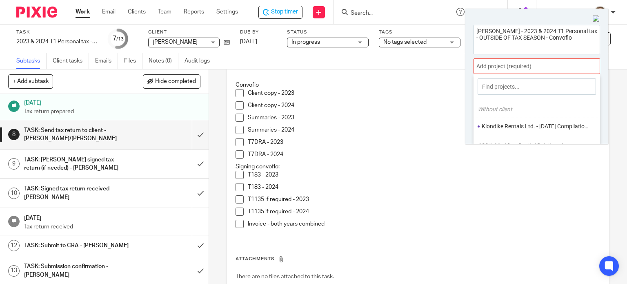
click at [527, 67] on div at bounding box center [536, 66] width 126 height 16
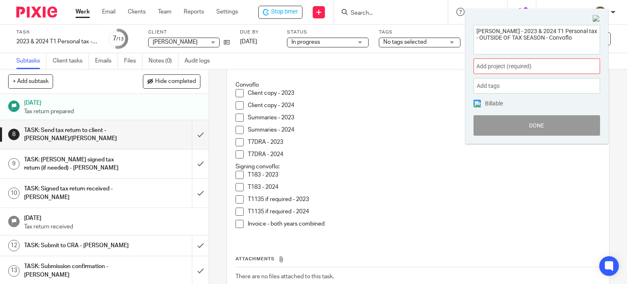
click at [337, 195] on p "T1135 if required - 2023" at bounding box center [424, 199] width 353 height 8
click at [225, 42] on icon at bounding box center [227, 42] width 6 height 6
click at [597, 16] on img at bounding box center [595, 18] width 7 height 7
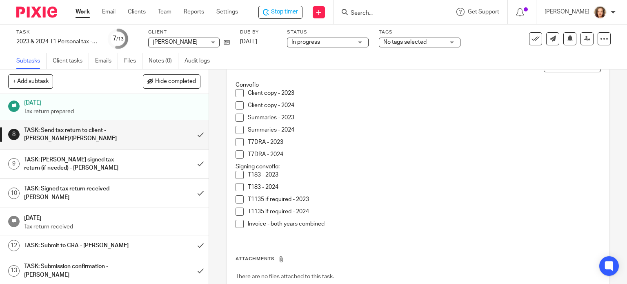
click at [235, 89] on span at bounding box center [239, 93] width 8 height 8
click at [239, 101] on span at bounding box center [239, 105] width 8 height 8
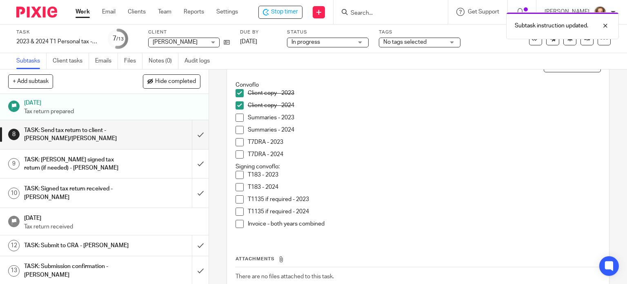
click at [235, 113] on span at bounding box center [239, 117] width 8 height 8
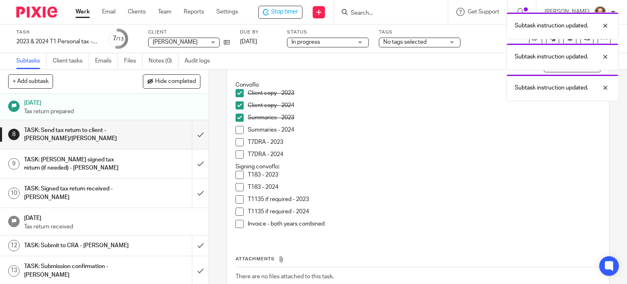
click at [237, 126] on span at bounding box center [239, 130] width 8 height 8
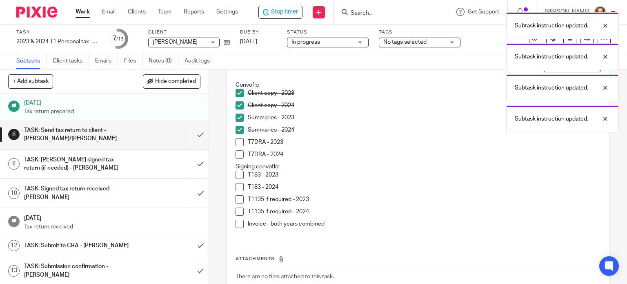
drag, startPoint x: 235, startPoint y: 148, endPoint x: 238, endPoint y: 152, distance: 5.2
click at [236, 150] on span at bounding box center [239, 154] width 8 height 8
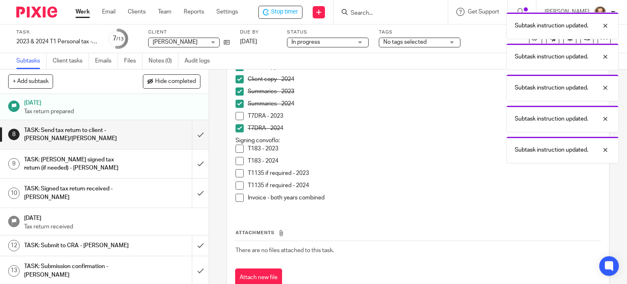
scroll to position [102, 0]
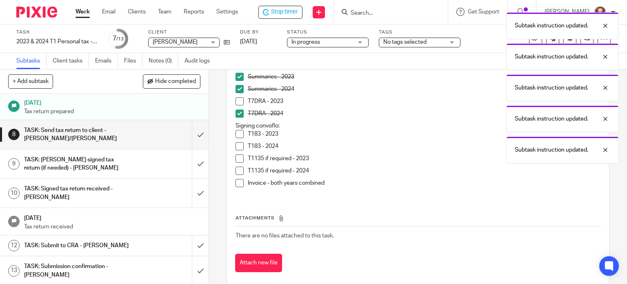
click at [238, 130] on span at bounding box center [239, 134] width 8 height 8
click at [237, 142] on span at bounding box center [239, 146] width 8 height 8
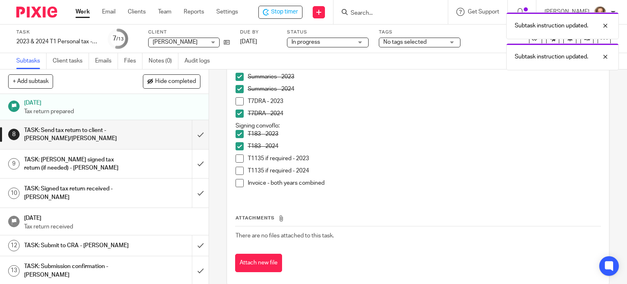
click at [236, 179] on span at bounding box center [239, 183] width 8 height 8
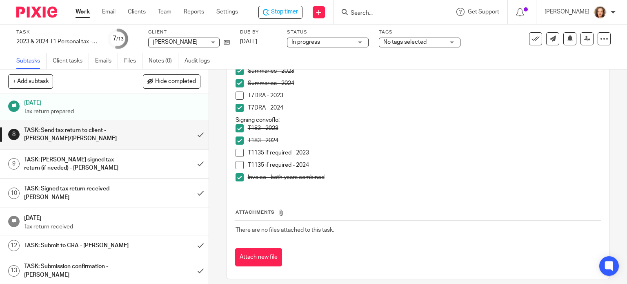
scroll to position [110, 0]
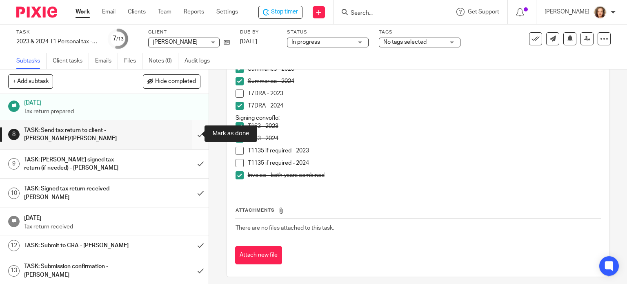
click at [192, 132] on input "submit" at bounding box center [104, 134] width 209 height 29
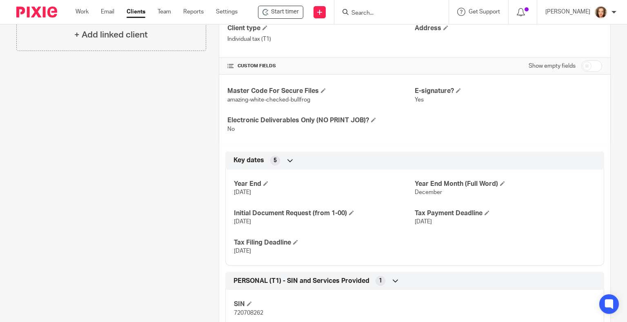
scroll to position [274, 0]
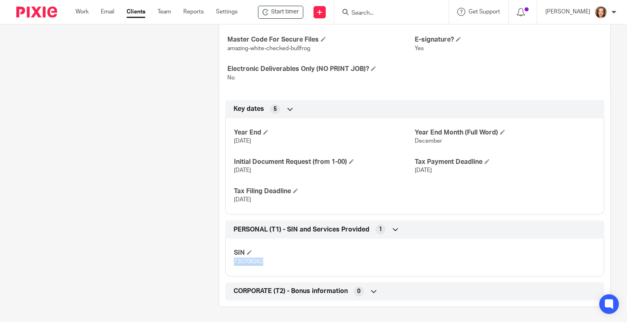
drag, startPoint x: 263, startPoint y: 262, endPoint x: 234, endPoint y: 261, distance: 29.0
click at [234, 261] on p "720708262" at bounding box center [324, 262] width 181 height 8
copy span "720708262"
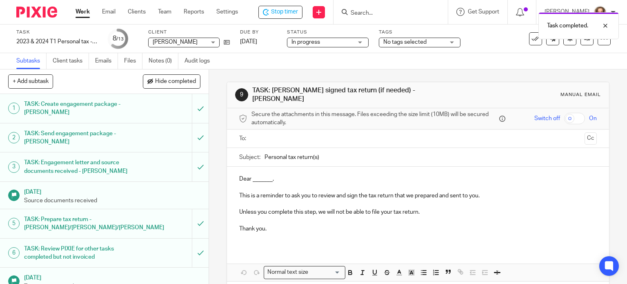
click at [289, 56] on div "Subtasks Client tasks Emails Files Notes (0) Audit logs" at bounding box center [313, 61] width 627 height 16
click at [580, 44] on link at bounding box center [586, 38] width 13 height 13
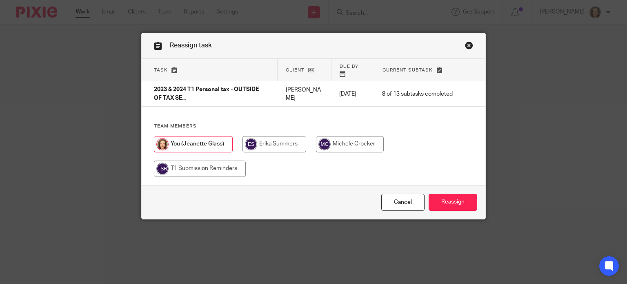
click at [342, 140] on input "radio" at bounding box center [350, 144] width 68 height 16
radio input "true"
click at [442, 196] on input "Reassign" at bounding box center [452, 202] width 49 height 18
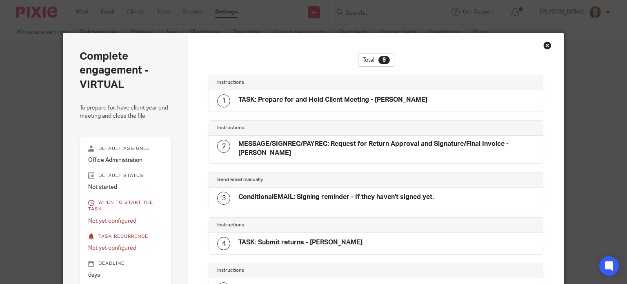
click at [543, 45] on div "Close this dialog window" at bounding box center [547, 45] width 8 height 8
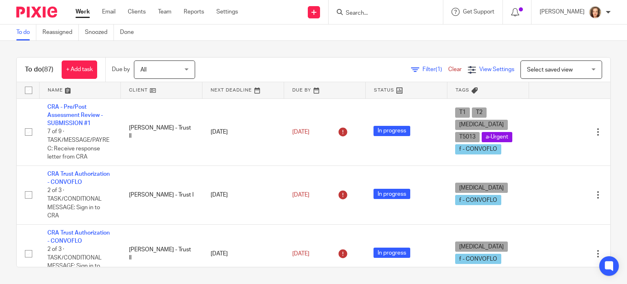
click at [468, 67] on icon at bounding box center [472, 70] width 8 height 8
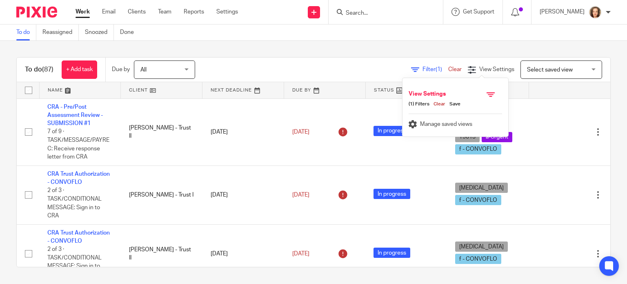
click at [577, 69] on div "Select saved view Select saved view" at bounding box center [561, 69] width 82 height 18
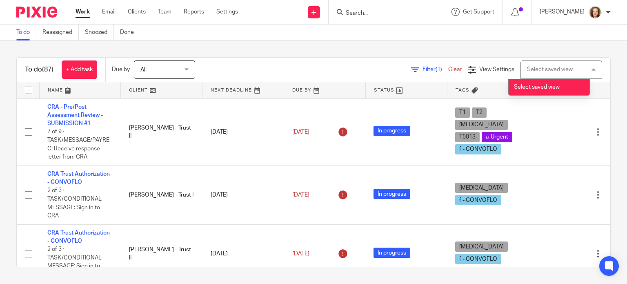
click at [577, 69] on div "Select saved view Select saved view" at bounding box center [561, 69] width 82 height 18
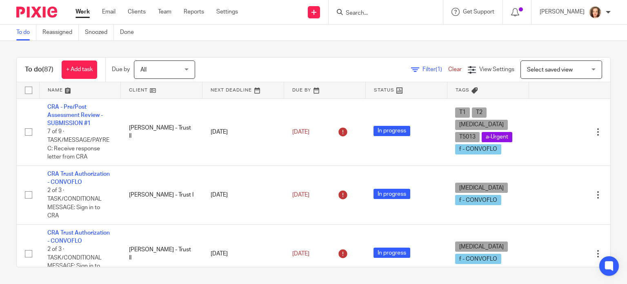
click at [254, 69] on div "Filter (1) Clear View Settings View Settings (1) Filters Clear Save Manage save…" at bounding box center [409, 69] width 401 height 18
click at [353, 13] on input "Search" at bounding box center [381, 13] width 73 height 7
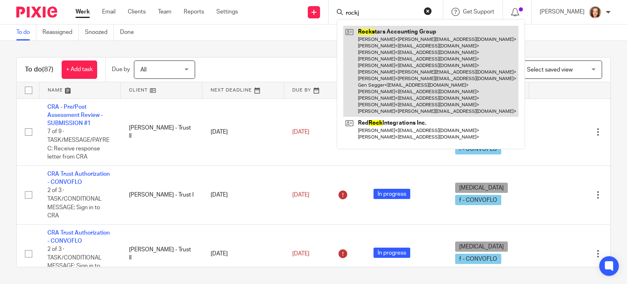
type input "rockj"
click at [406, 95] on link at bounding box center [430, 71] width 175 height 91
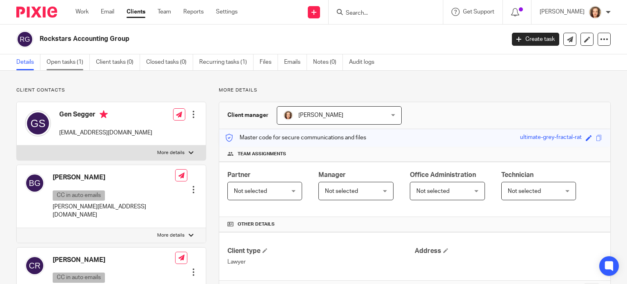
click at [60, 61] on link "Open tasks (1)" at bounding box center [68, 62] width 43 height 16
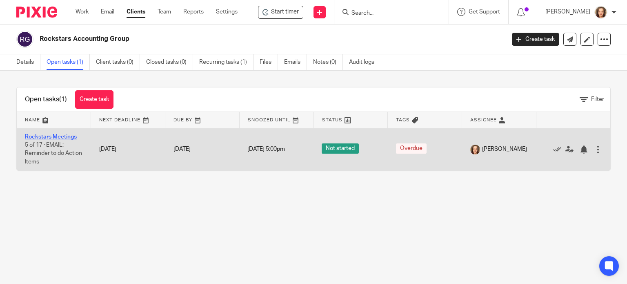
click at [51, 137] on link "Rockstars Meetings" at bounding box center [51, 137] width 52 height 6
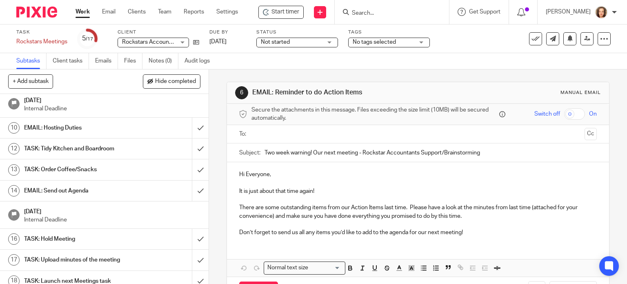
scroll to position [198, 0]
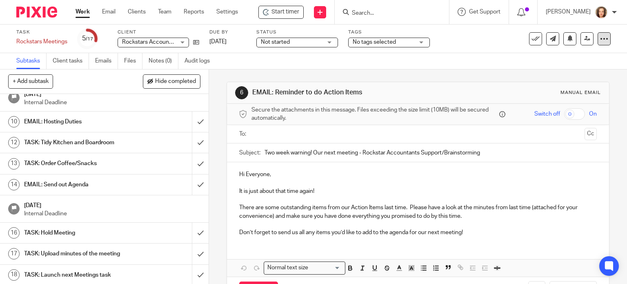
click at [601, 36] on icon at bounding box center [604, 39] width 8 height 8
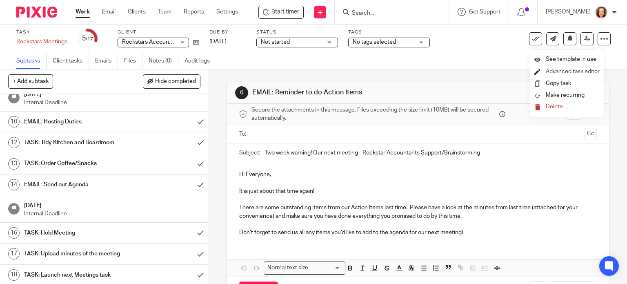
click at [570, 71] on link "Advanced task editor" at bounding box center [573, 72] width 54 height 6
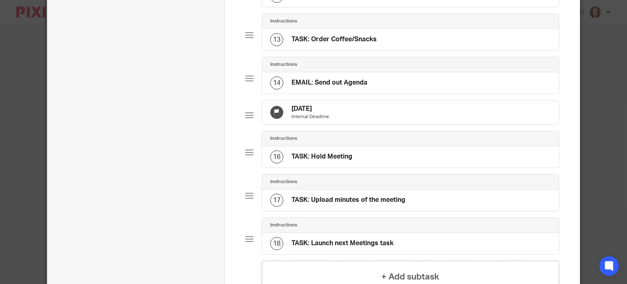
scroll to position [499, 0]
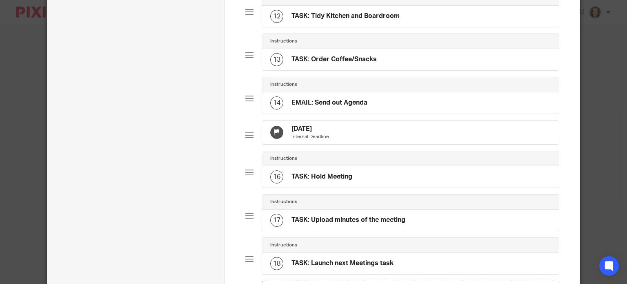
click at [332, 144] on div "Aug 18, 2025 Internal Deadline" at bounding box center [410, 132] width 297 height 24
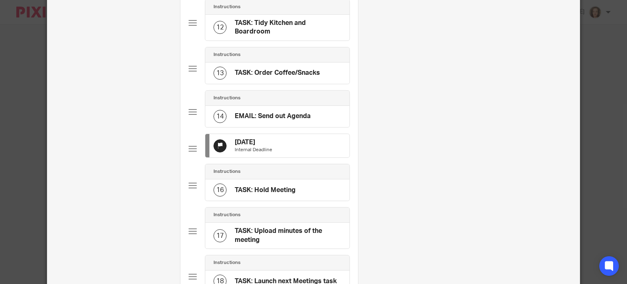
scroll to position [0, 0]
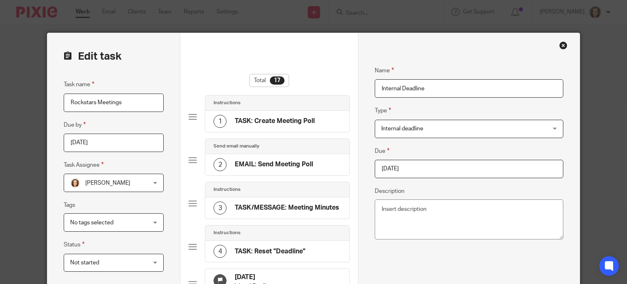
click at [412, 168] on input "[DATE]" at bounding box center [469, 169] width 189 height 18
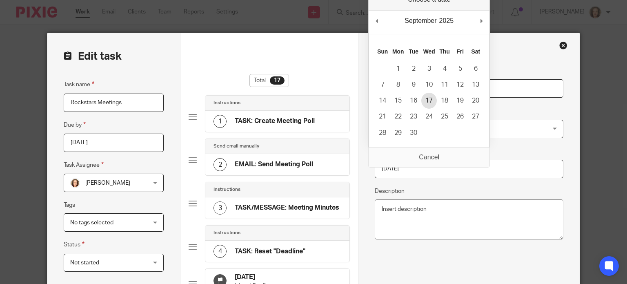
type input "2025-09-17"
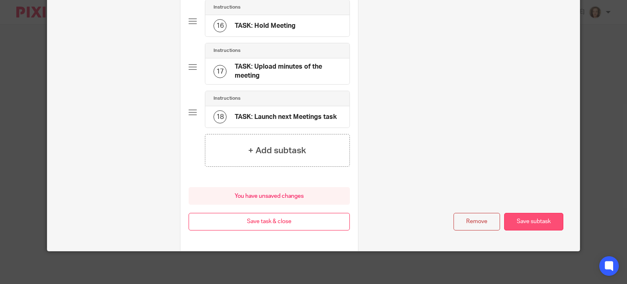
click at [528, 217] on button "Save subtask" at bounding box center [533, 222] width 59 height 18
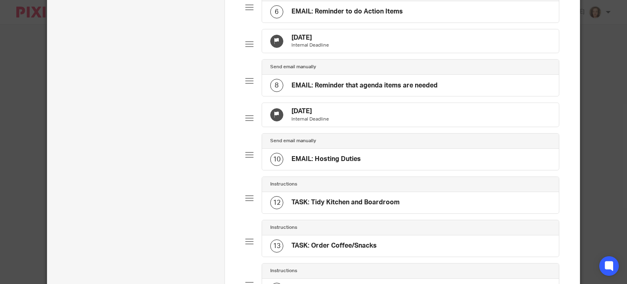
scroll to position [305, 0]
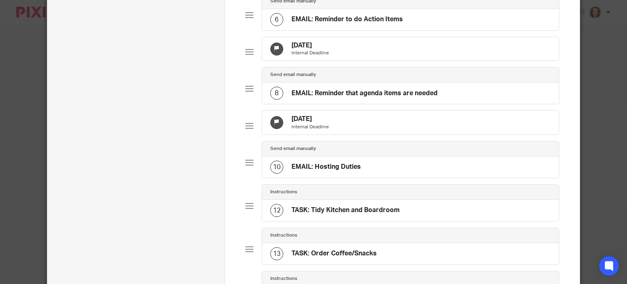
click at [340, 134] on div "Aug 12, 2025 Internal Deadline" at bounding box center [410, 123] width 297 height 24
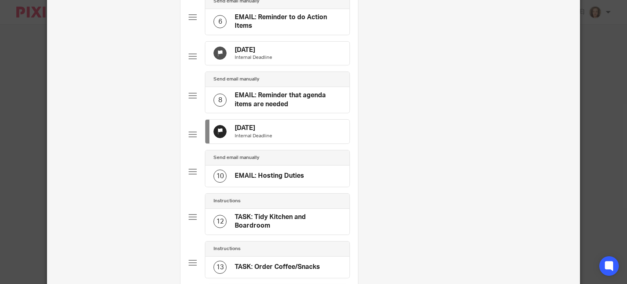
scroll to position [0, 0]
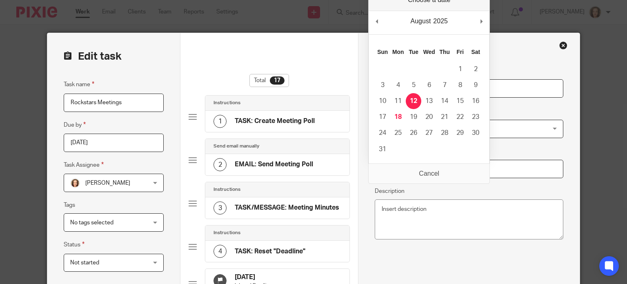
click at [416, 167] on input "2025-08-12" at bounding box center [469, 169] width 189 height 18
type input "2025-09-03"
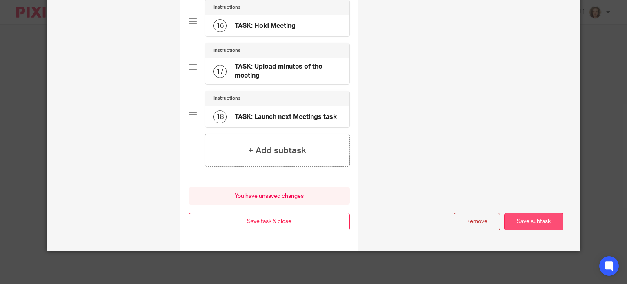
click at [526, 220] on button "Save subtask" at bounding box center [533, 222] width 59 height 18
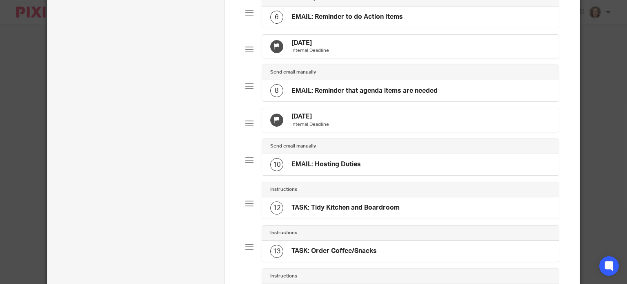
scroll to position [305, 0]
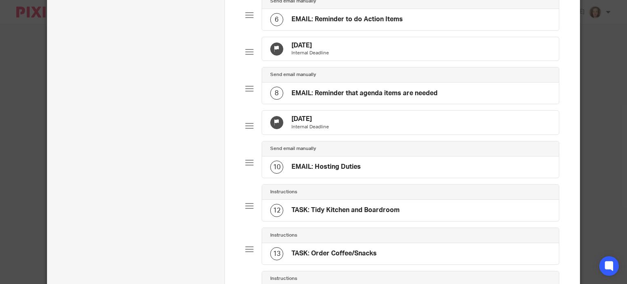
click at [357, 57] on div "Aug 5, 2025 Internal Deadline" at bounding box center [410, 49] width 297 height 24
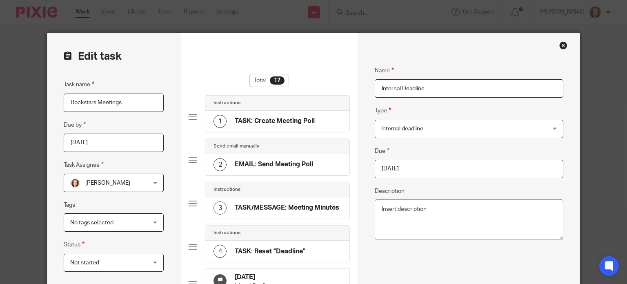
click at [415, 167] on input "2025-08-05" at bounding box center [469, 169] width 189 height 18
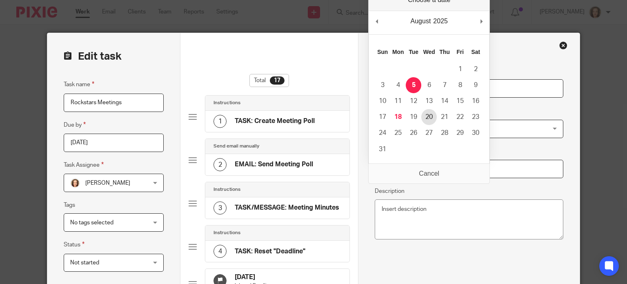
type input "2025-08-20"
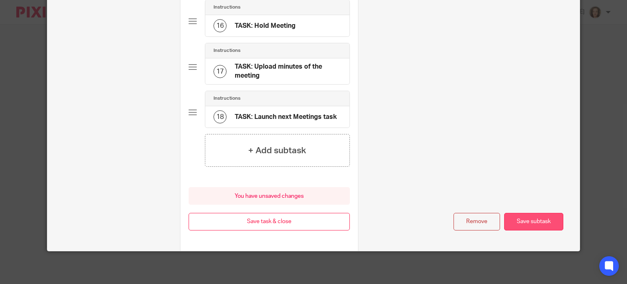
click at [532, 220] on button "Save subtask" at bounding box center [533, 222] width 59 height 18
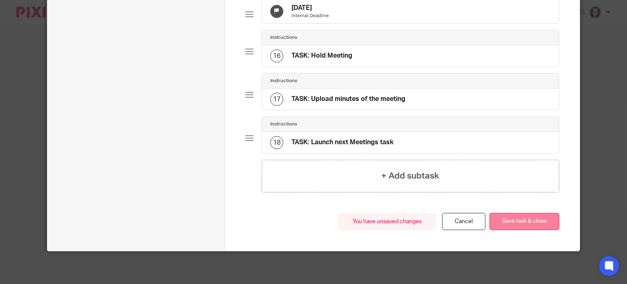
click at [515, 224] on button "Save task & close" at bounding box center [524, 222] width 70 height 18
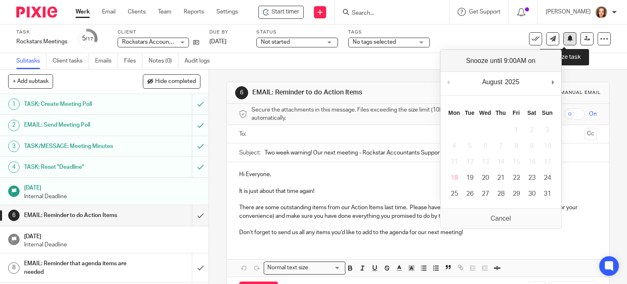
click at [567, 38] on icon at bounding box center [570, 38] width 6 height 6
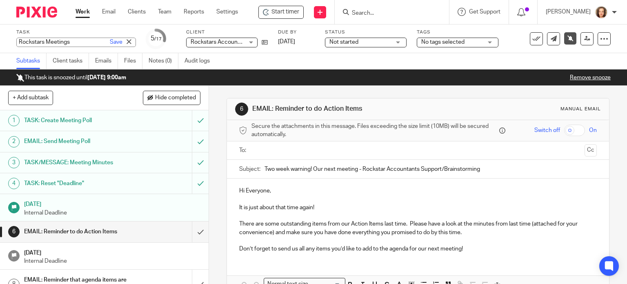
drag, startPoint x: 15, startPoint y: 42, endPoint x: 84, endPoint y: 45, distance: 68.6
click at [84, 45] on body "Work Email Clients Team Reports Settings Work Email Clients Team Reports Settin…" at bounding box center [313, 142] width 627 height 284
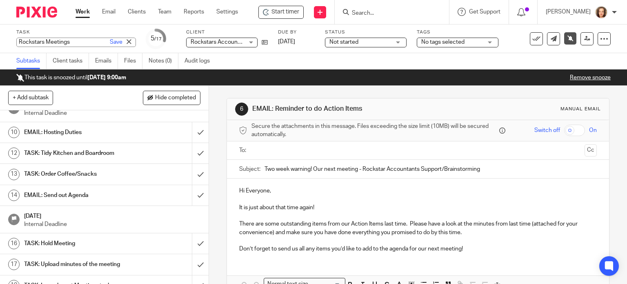
scroll to position [215, 0]
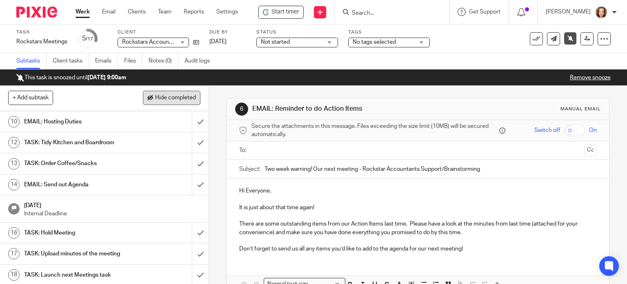
click at [168, 96] on span "Hide completed" at bounding box center [175, 98] width 41 height 7
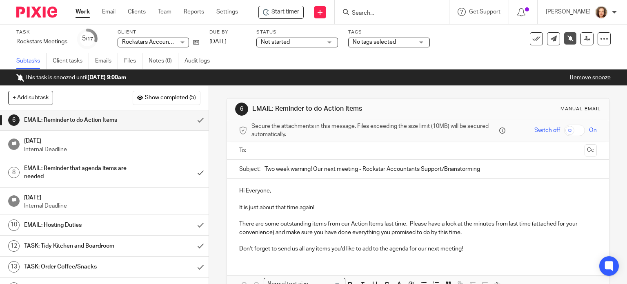
scroll to position [0, 0]
click at [89, 13] on link "Work" at bounding box center [82, 12] width 14 height 8
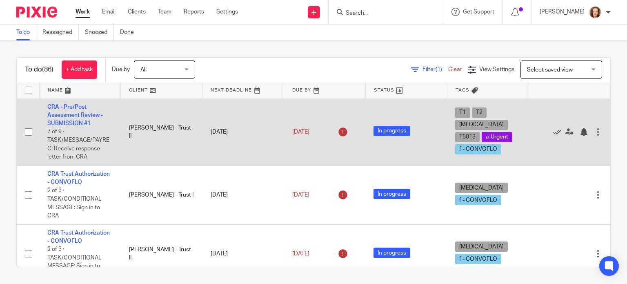
click at [594, 132] on div at bounding box center [598, 132] width 8 height 8
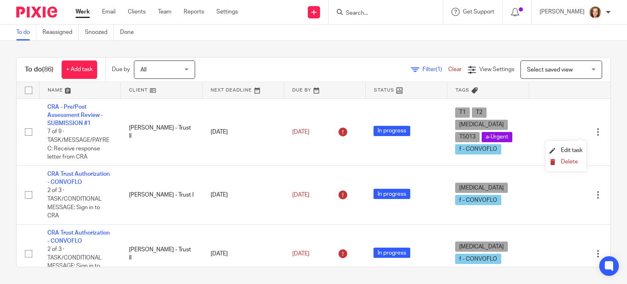
click at [568, 163] on span "Delete" at bounding box center [569, 162] width 17 height 6
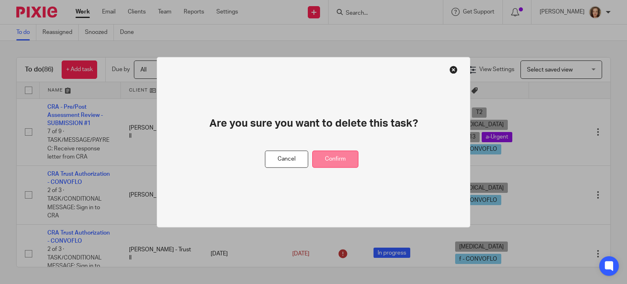
click at [334, 157] on button "Confirm" at bounding box center [335, 159] width 46 height 18
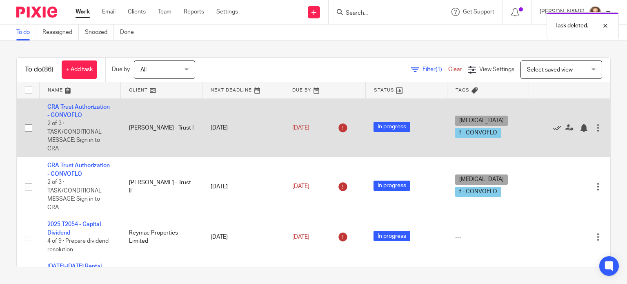
click at [594, 132] on div at bounding box center [598, 128] width 8 height 8
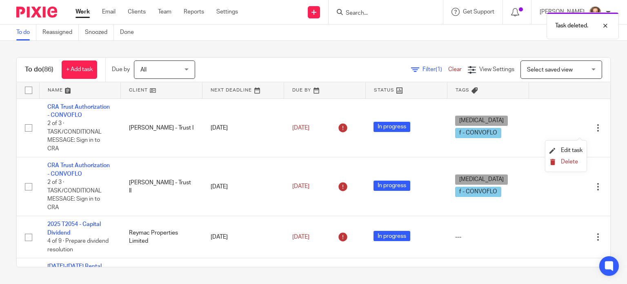
click at [559, 162] on button "Delete" at bounding box center [565, 162] width 33 height 7
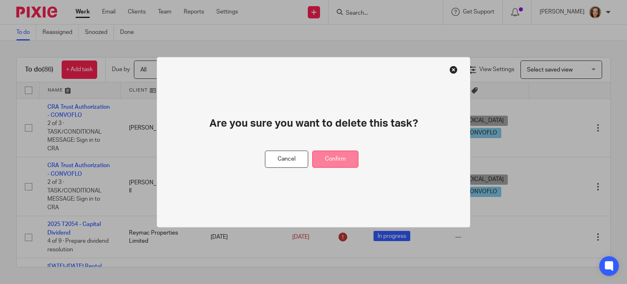
click at [337, 162] on button "Confirm" at bounding box center [335, 159] width 46 height 18
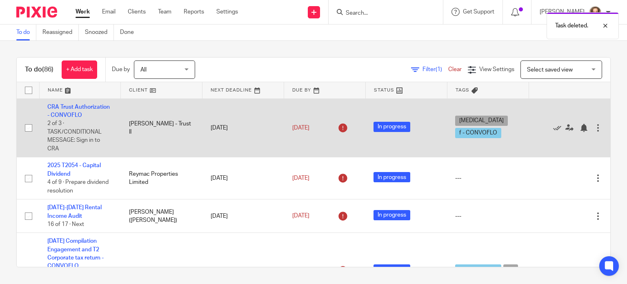
click at [594, 131] on div at bounding box center [598, 128] width 8 height 8
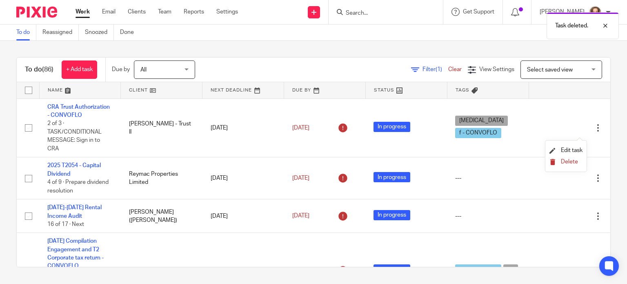
click at [561, 163] on span "Delete" at bounding box center [569, 162] width 17 height 6
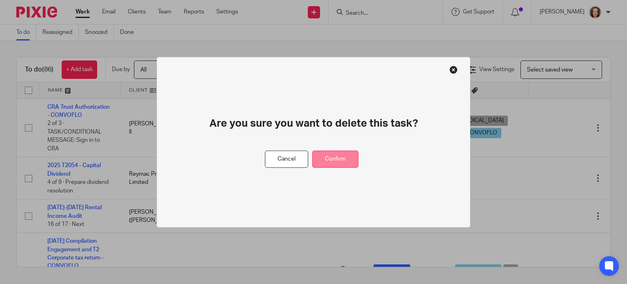
click at [337, 162] on button "Confirm" at bounding box center [335, 159] width 46 height 18
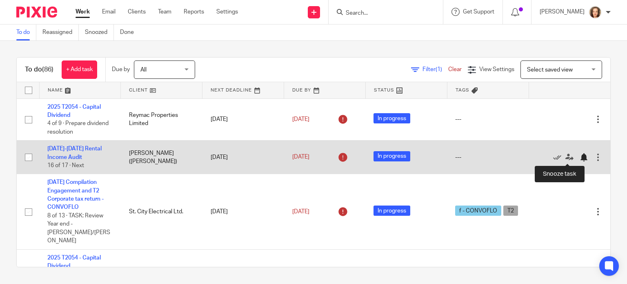
click at [579, 155] on div at bounding box center [583, 157] width 8 height 8
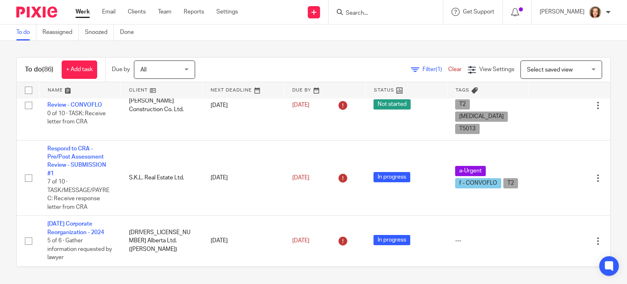
scroll to position [214, 0]
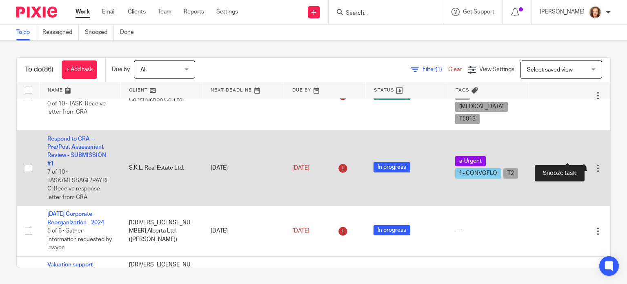
click at [579, 164] on div at bounding box center [583, 168] width 8 height 8
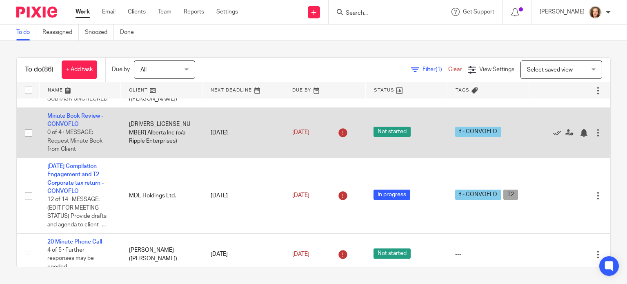
scroll to position [326, 0]
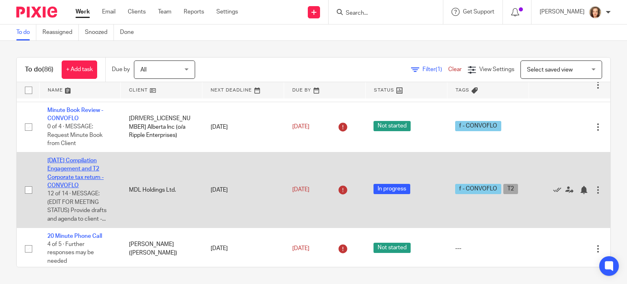
click at [80, 164] on link "2024-09-30 Compilation Engagement and T2 Corporate tax return - CONVOFLO" at bounding box center [75, 173] width 56 height 31
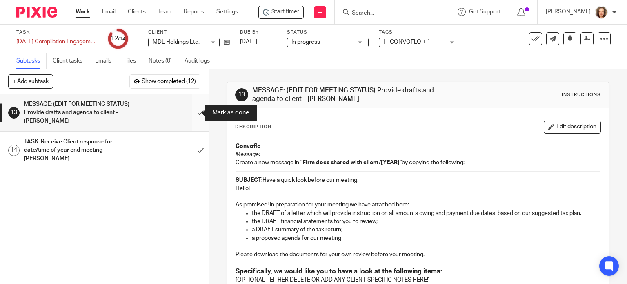
click at [191, 114] on input "submit" at bounding box center [104, 112] width 209 height 37
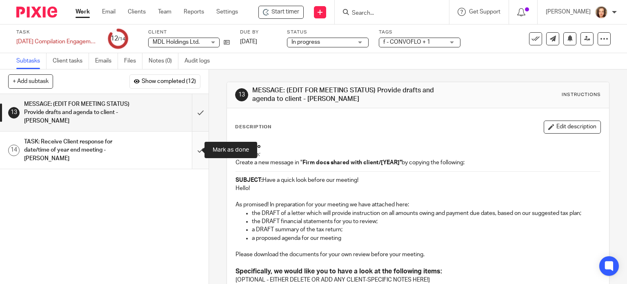
click at [188, 149] on input "submit" at bounding box center [104, 149] width 209 height 37
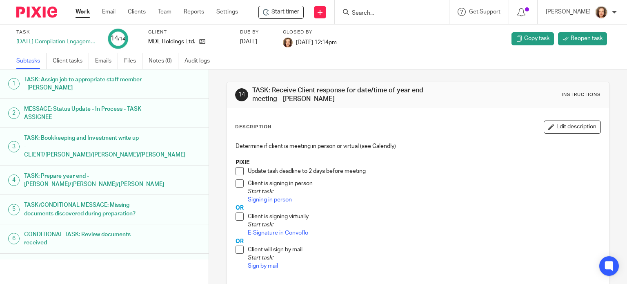
click at [84, 13] on link "Work" at bounding box center [82, 12] width 14 height 8
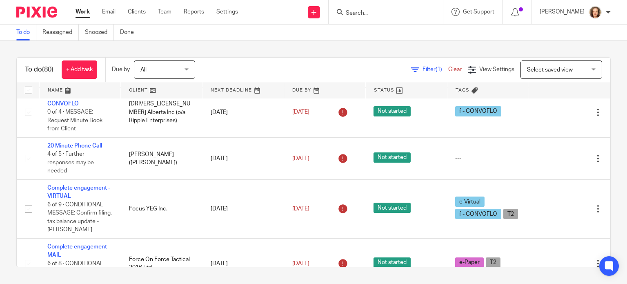
scroll to position [347, 0]
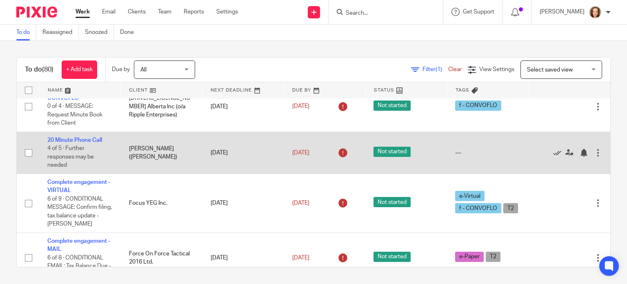
click at [76, 131] on td "20 Minute Phone Call 4 of 5 · Further responses may be needed" at bounding box center [80, 152] width 82 height 42
click at [77, 137] on link "20 Minute Phone Call" at bounding box center [74, 140] width 55 height 6
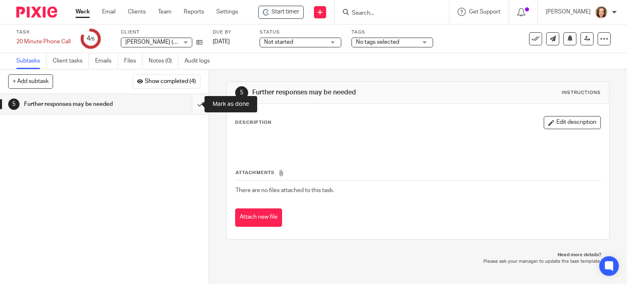
click at [192, 104] on input "submit" at bounding box center [104, 104] width 209 height 20
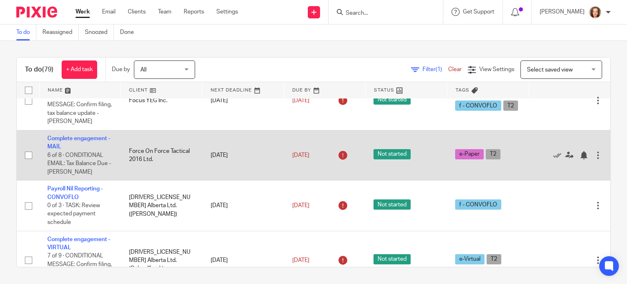
scroll to position [408, 0]
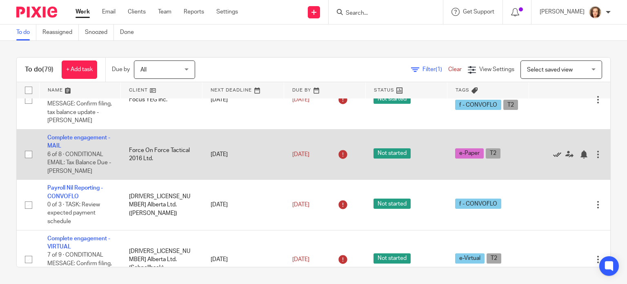
click at [553, 150] on icon at bounding box center [557, 154] width 8 height 8
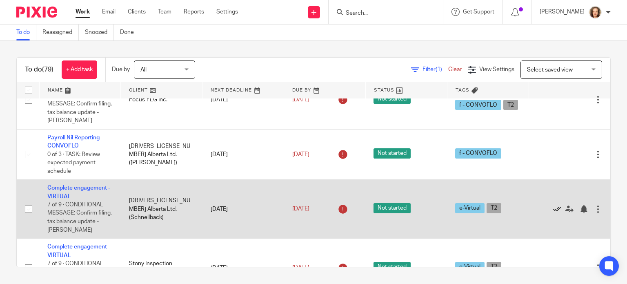
click at [553, 205] on icon at bounding box center [557, 209] width 8 height 8
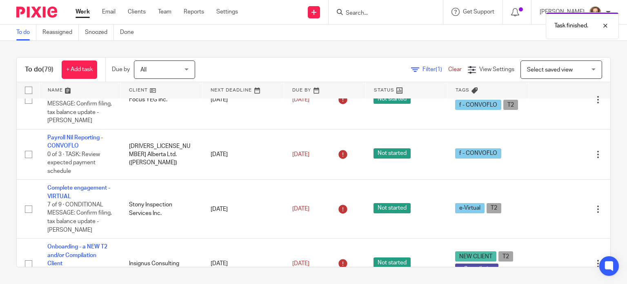
click at [553, 205] on icon at bounding box center [557, 209] width 8 height 8
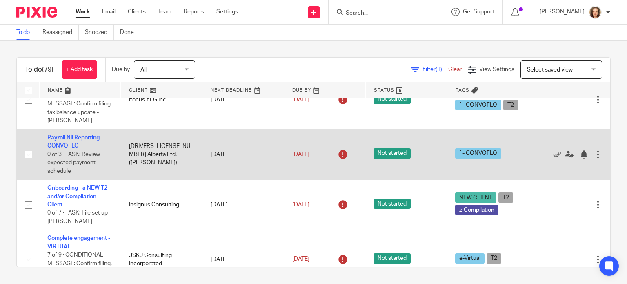
click at [57, 135] on link "Payroll Nil Reporting - CONVOFLO" at bounding box center [74, 142] width 55 height 14
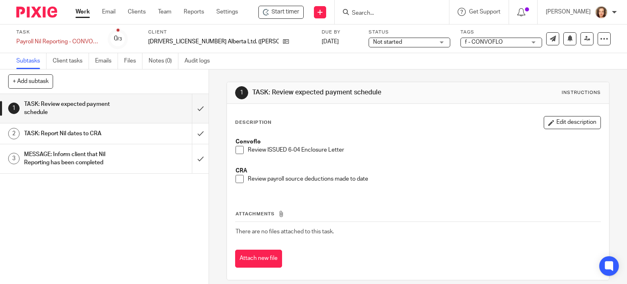
drag, startPoint x: 235, startPoint y: 151, endPoint x: 238, endPoint y: 159, distance: 8.4
click at [235, 151] on span at bounding box center [239, 150] width 8 height 8
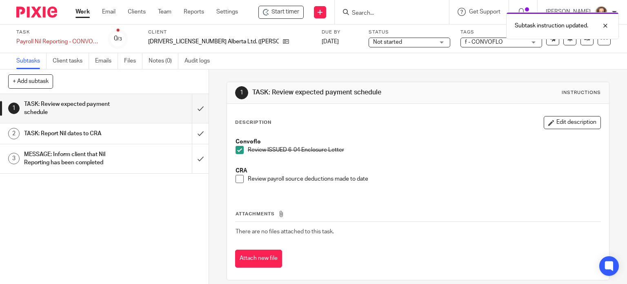
click at [236, 179] on span at bounding box center [239, 179] width 8 height 8
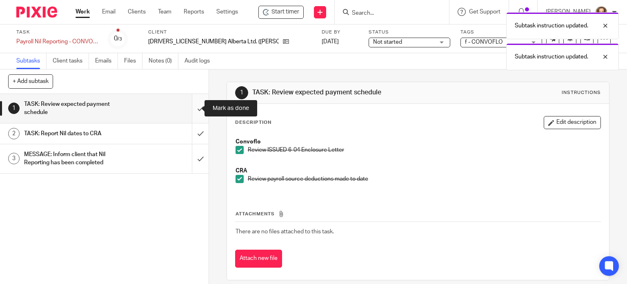
drag, startPoint x: 188, startPoint y: 110, endPoint x: 187, endPoint y: 114, distance: 4.6
click at [188, 110] on input "submit" at bounding box center [104, 108] width 209 height 29
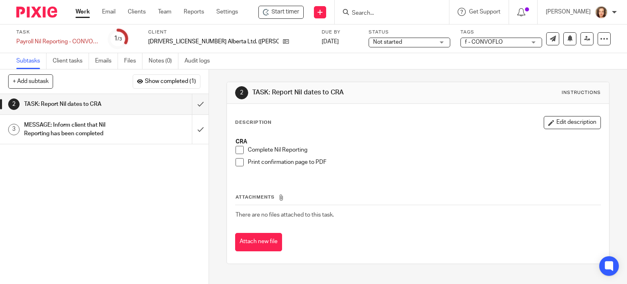
drag, startPoint x: 547, startPoint y: 124, endPoint x: 497, endPoint y: 128, distance: 49.9
click at [546, 124] on button "Edit description" at bounding box center [572, 122] width 57 height 13
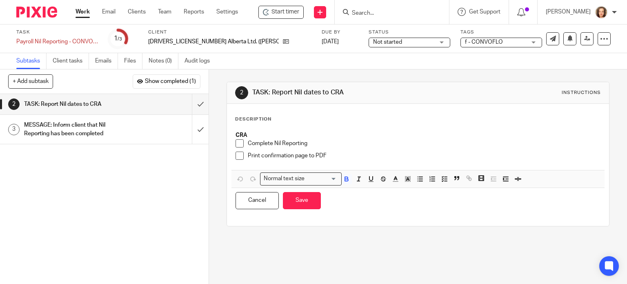
click at [317, 140] on p "Complete Nil Reporting" at bounding box center [424, 143] width 353 height 8
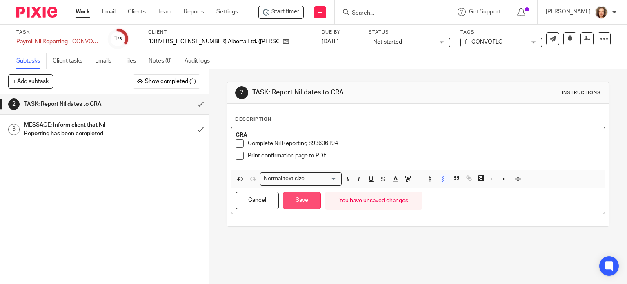
click at [299, 200] on button "Save" at bounding box center [302, 201] width 38 height 18
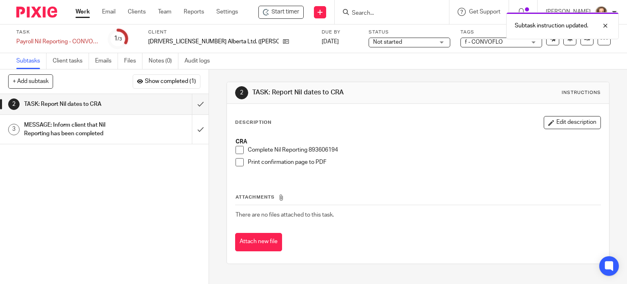
drag, startPoint x: 597, startPoint y: 43, endPoint x: 403, endPoint y: 69, distance: 195.9
click at [403, 69] on div "Subtasks Client tasks Emails Files Notes (0) Audit logs" at bounding box center [313, 61] width 627 height 16
click at [600, 42] on icon at bounding box center [604, 39] width 8 height 8
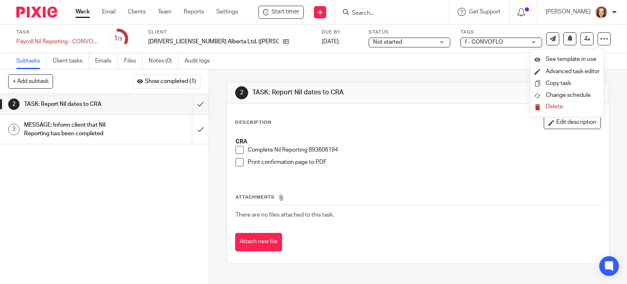
click at [238, 148] on span at bounding box center [239, 150] width 8 height 8
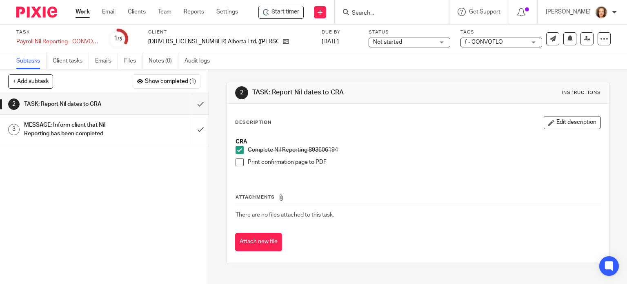
click at [239, 160] on span at bounding box center [239, 162] width 8 height 8
click at [193, 102] on input "submit" at bounding box center [104, 104] width 209 height 20
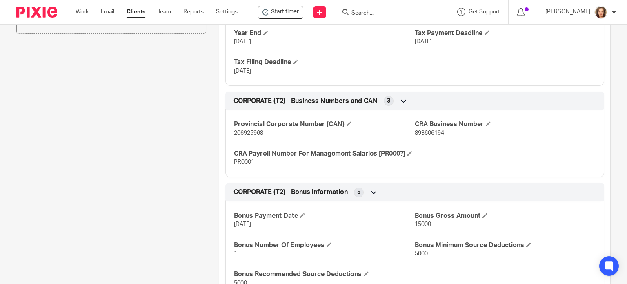
scroll to position [434, 0]
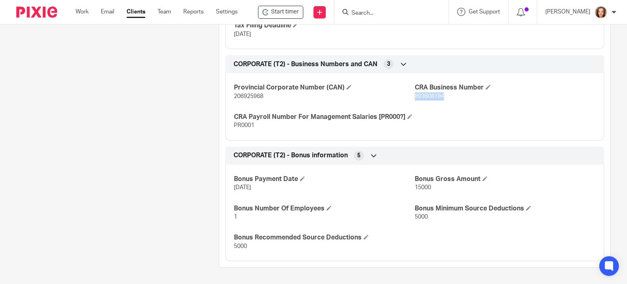
drag, startPoint x: 441, startPoint y: 87, endPoint x: 411, endPoint y: 88, distance: 29.8
click at [415, 92] on p "893606194" at bounding box center [505, 96] width 181 height 8
copy span "893606194"
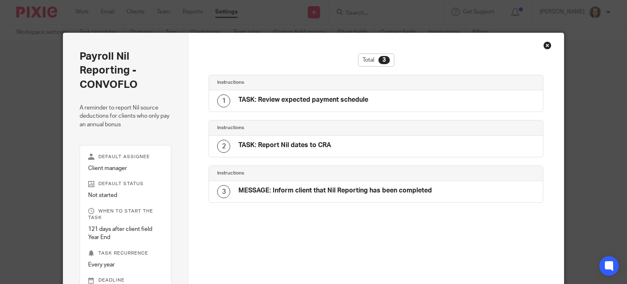
scroll to position [146, 0]
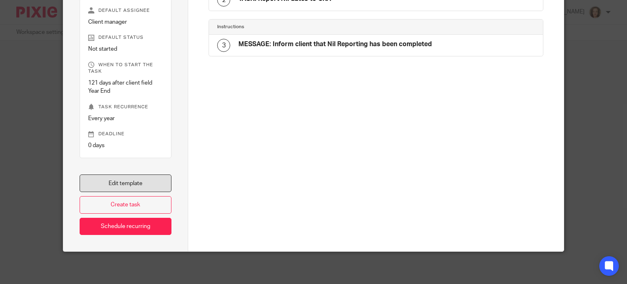
click at [146, 182] on link "Edit template" at bounding box center [126, 183] width 92 height 18
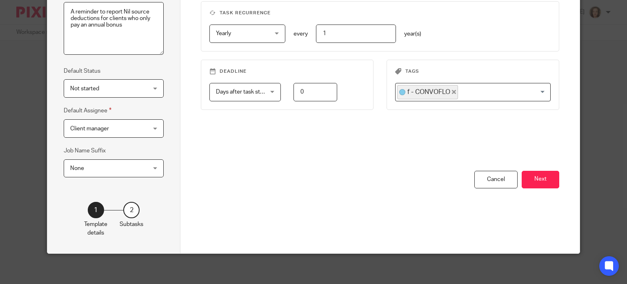
scroll to position [132, 0]
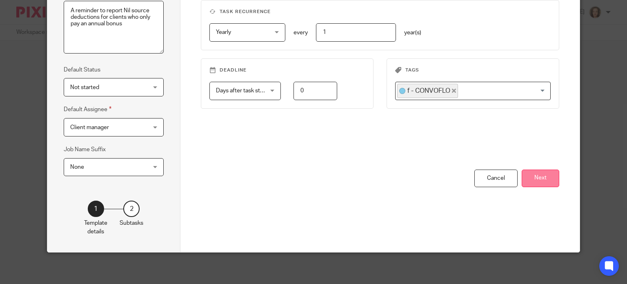
click at [529, 175] on button "Next" at bounding box center [540, 178] width 38 height 18
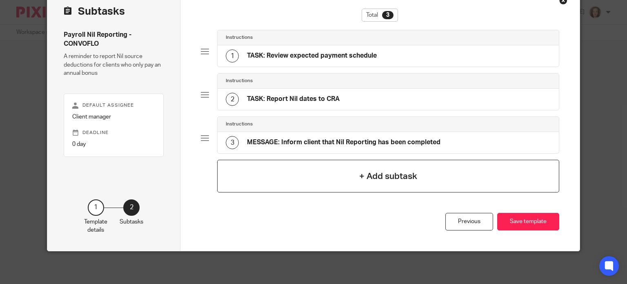
scroll to position [44, 0]
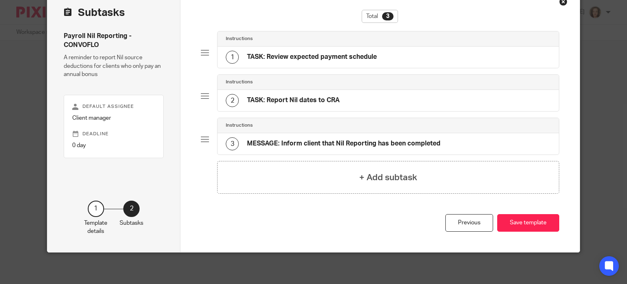
click at [341, 99] on div "2 TASK: Report Nil dates to CRA" at bounding box center [387, 100] width 341 height 21
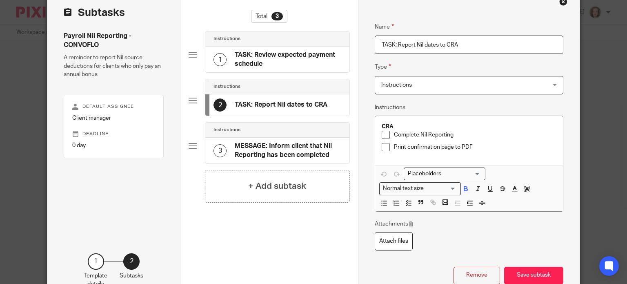
click at [470, 133] on p "Complete Nil Reporting" at bounding box center [475, 135] width 162 height 8
click at [457, 173] on input "Search for option" at bounding box center [442, 173] width 75 height 9
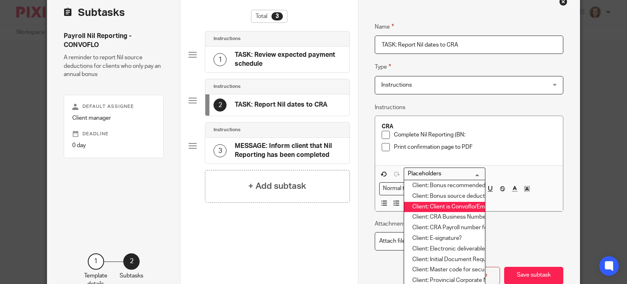
scroll to position [235, 0]
click at [448, 215] on li "Client: CRA Business Number" at bounding box center [444, 216] width 81 height 11
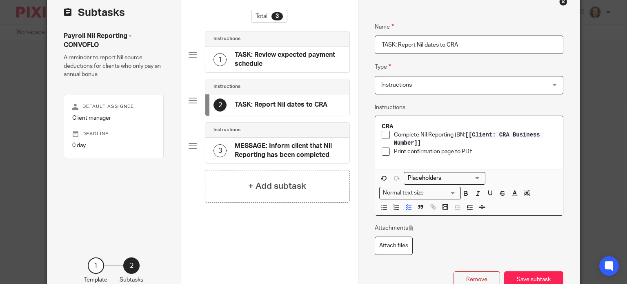
click at [422, 143] on p "Complete Nil Reporting (BN: [[Client: CRA Business Number]]" at bounding box center [475, 139] width 162 height 17
click at [526, 274] on button "Save subtask" at bounding box center [533, 280] width 59 height 18
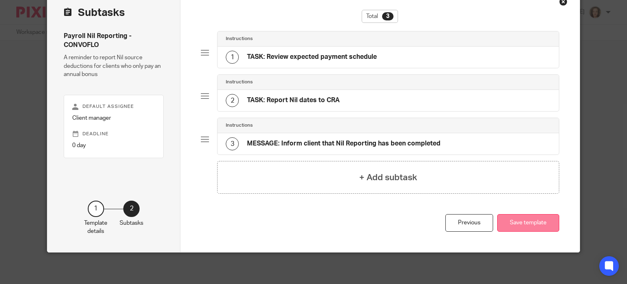
click at [530, 217] on button "Save template" at bounding box center [528, 223] width 62 height 18
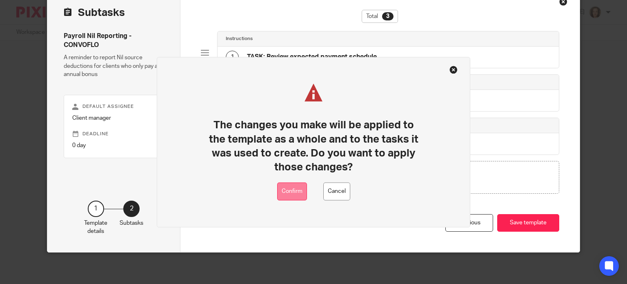
click at [292, 195] on button "Confirm" at bounding box center [292, 191] width 30 height 18
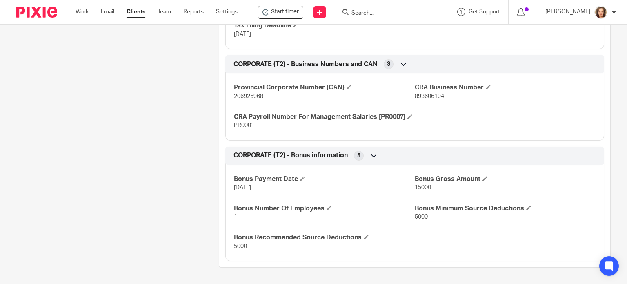
scroll to position [434, 0]
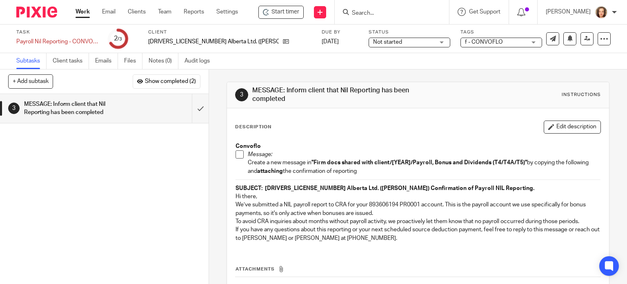
drag, startPoint x: 234, startPoint y: 205, endPoint x: 260, endPoint y: 209, distance: 26.4
click at [235, 205] on p "We’ve submitted a NIL payroll report to CRA for your 893606194 PR0001 account. …" at bounding box center [417, 208] width 365 height 17
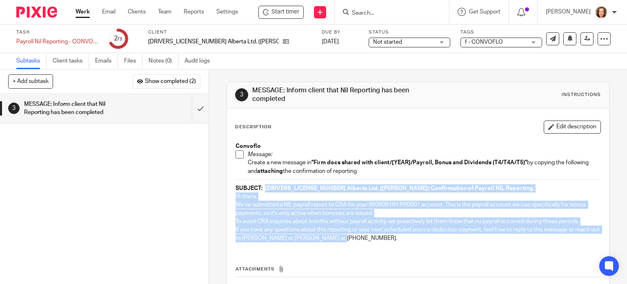
drag, startPoint x: 362, startPoint y: 238, endPoint x: 262, endPoint y: 187, distance: 112.0
click at [262, 187] on div "Convoflo Message: Create a new message in "Firm docs shared with client/[YEAR]/…" at bounding box center [417, 193] width 373 height 110
copy div "692596 Alberta Ltd. (Aldis Hunt) Confirmation of Payroll NIL Reporting. Hi ther…"
click at [193, 109] on input "submit" at bounding box center [104, 108] width 209 height 29
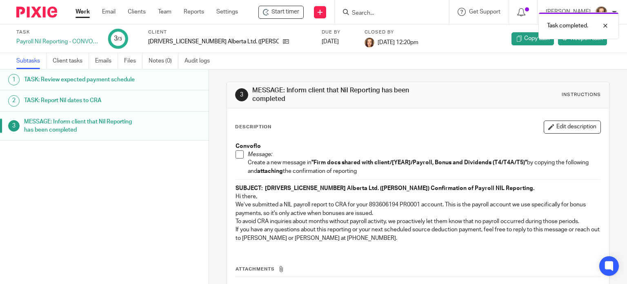
click at [84, 11] on link "Work" at bounding box center [82, 12] width 14 height 8
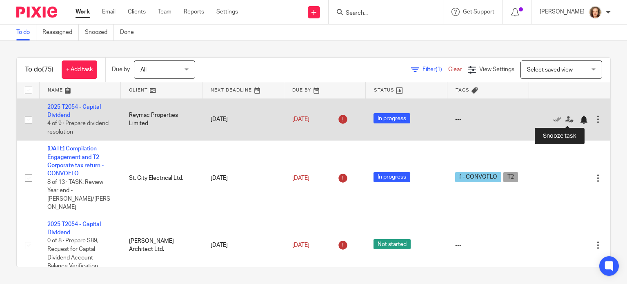
click at [579, 120] on div at bounding box center [583, 119] width 8 height 8
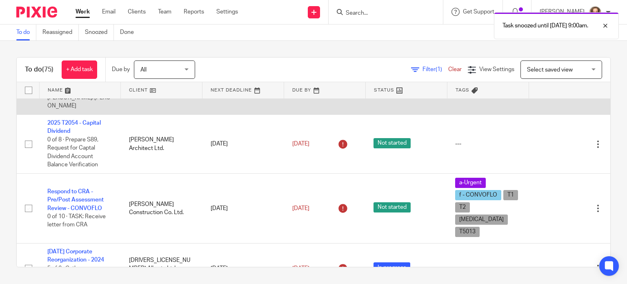
scroll to position [61, 0]
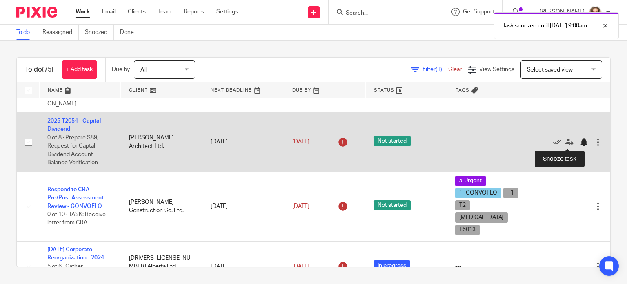
click at [579, 143] on div at bounding box center [583, 142] width 8 height 8
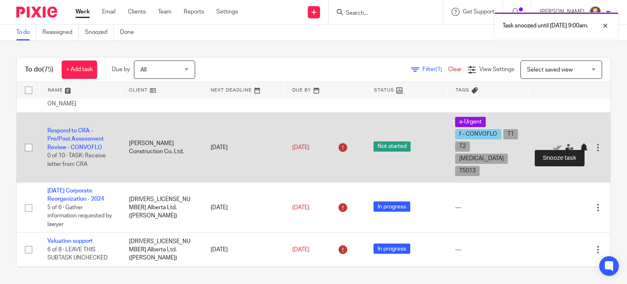
click at [579, 143] on div at bounding box center [583, 147] width 8 height 8
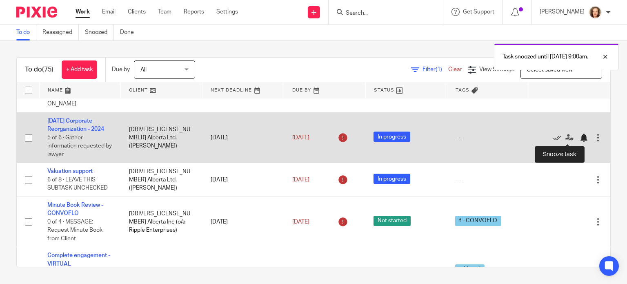
click at [579, 136] on div at bounding box center [583, 137] width 8 height 8
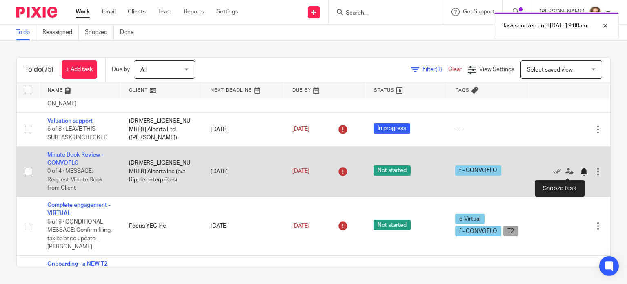
click at [579, 174] on div at bounding box center [583, 171] width 8 height 8
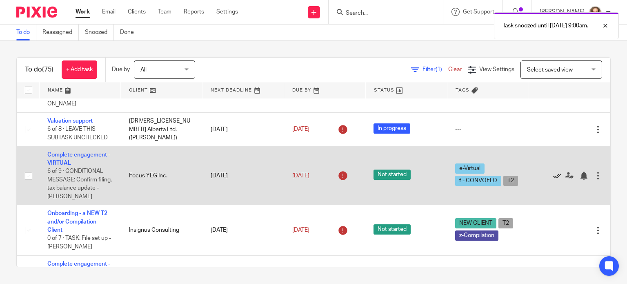
click at [553, 177] on icon at bounding box center [557, 175] width 8 height 8
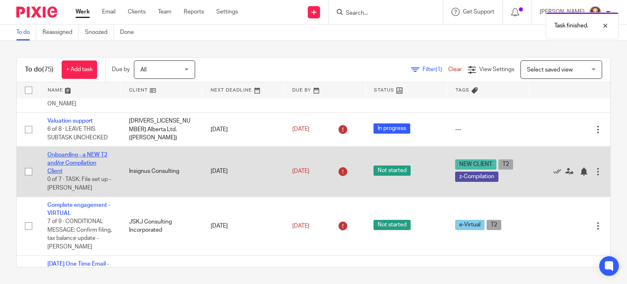
click at [89, 156] on link "Onboarding - a NEW T2 and/or Compilation Client" at bounding box center [77, 163] width 60 height 22
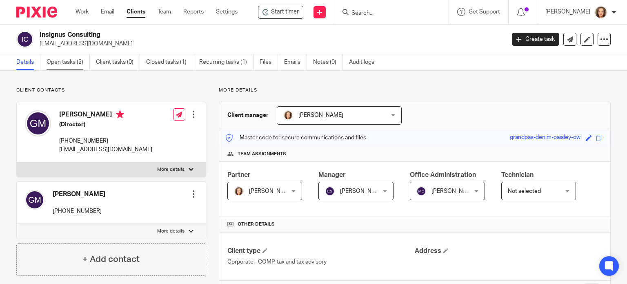
click at [63, 63] on link "Open tasks (2)" at bounding box center [68, 62] width 43 height 16
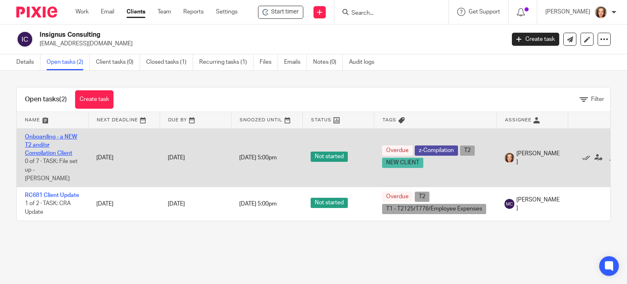
click at [50, 151] on link "Onboarding - a NEW T2 and/or Compilation Client" at bounding box center [51, 145] width 52 height 22
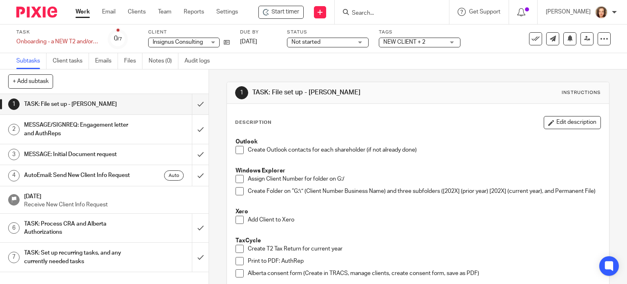
click at [320, 142] on p "Outlook" at bounding box center [417, 142] width 365 height 8
click at [103, 63] on link "Emails" at bounding box center [106, 61] width 23 height 16
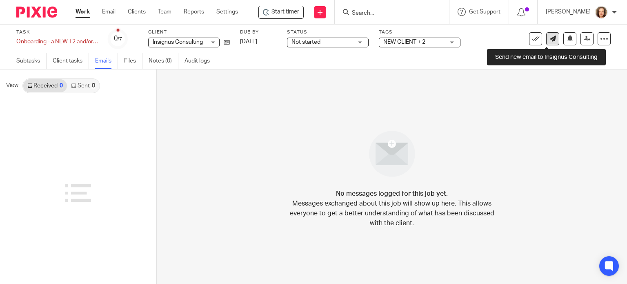
click at [550, 38] on icon at bounding box center [553, 38] width 6 height 6
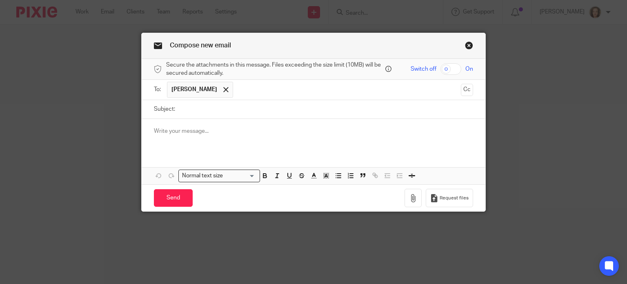
click at [250, 107] on input "Subject:" at bounding box center [326, 109] width 294 height 18
click at [466, 44] on link "Close this dialog window" at bounding box center [469, 46] width 8 height 11
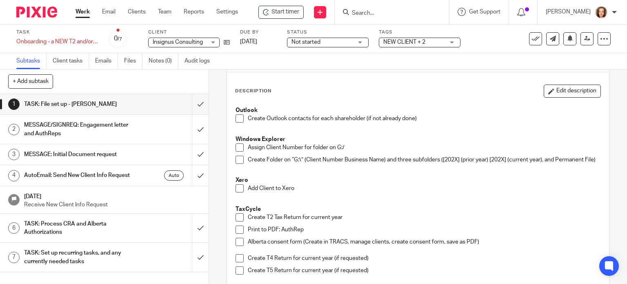
scroll to position [41, 0]
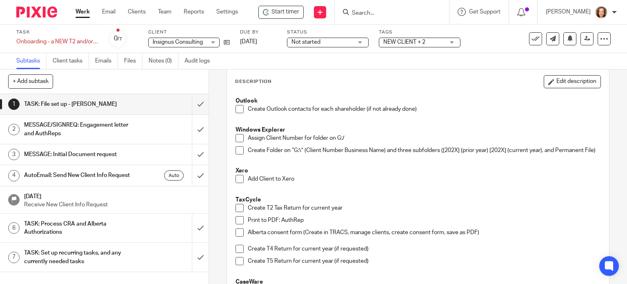
click at [191, 42] on span "Insignus Consulting" at bounding box center [178, 42] width 50 height 6
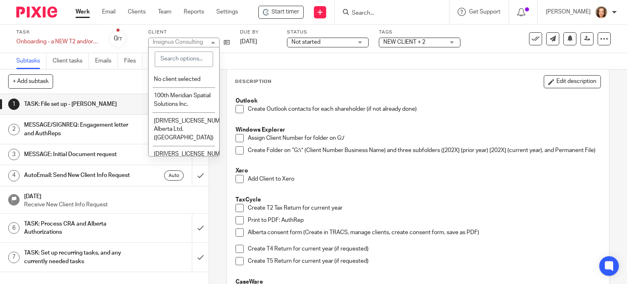
click at [251, 62] on div "Subtasks Client tasks Emails Files Notes (0) Audit logs" at bounding box center [313, 61] width 627 height 16
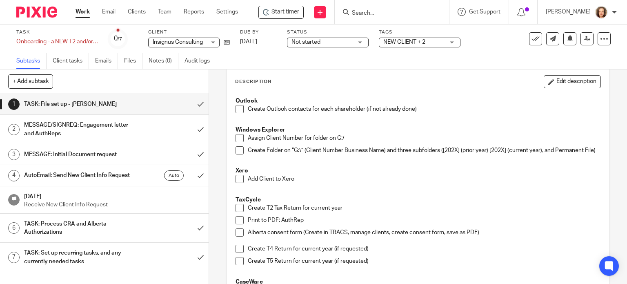
click at [242, 108] on li "Create Outlook contacts for each shareholder (if not already done)" at bounding box center [417, 111] width 365 height 12
click at [237, 138] on span at bounding box center [239, 138] width 8 height 8
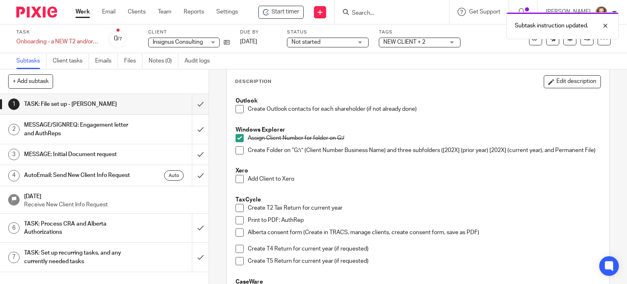
click at [237, 149] on span at bounding box center [239, 150] width 8 height 8
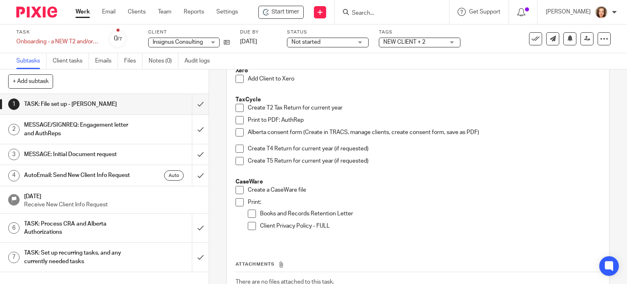
scroll to position [143, 0]
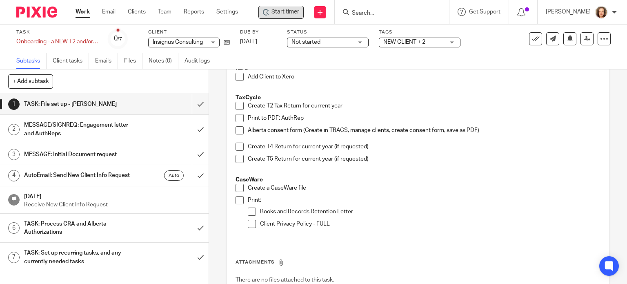
click at [269, 11] on icon at bounding box center [266, 12] width 7 height 7
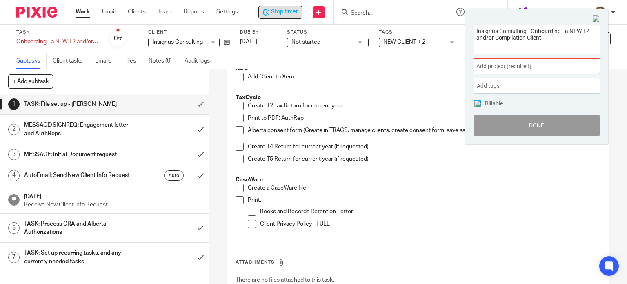
drag, startPoint x: 543, startPoint y: 41, endPoint x: 454, endPoint y: 15, distance: 92.8
click at [452, 16] on body "Work Email Clients Team Reports Settings Work Email Clients Team Reports Settin…" at bounding box center [313, 142] width 627 height 284
click at [539, 122] on button "Done" at bounding box center [536, 125] width 126 height 20
click at [597, 18] on img at bounding box center [595, 18] width 7 height 7
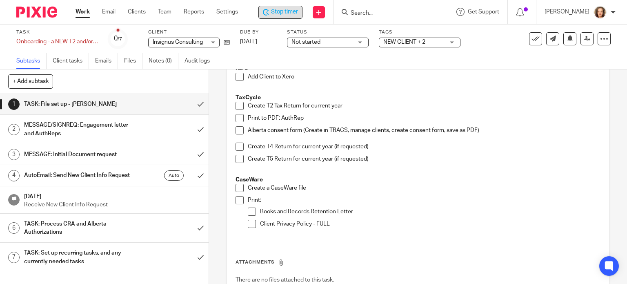
click at [239, 79] on span at bounding box center [239, 77] width 8 height 8
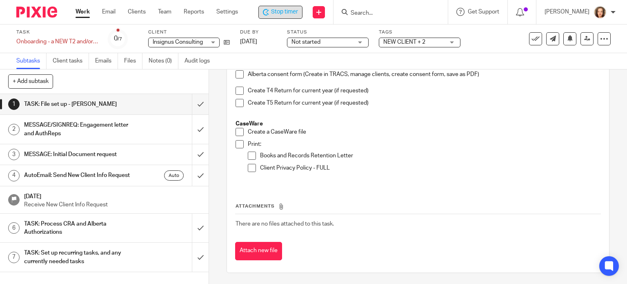
scroll to position [203, 0]
click at [238, 129] on span at bounding box center [239, 130] width 8 height 8
click at [457, 143] on p "Print:" at bounding box center [424, 143] width 353 height 8
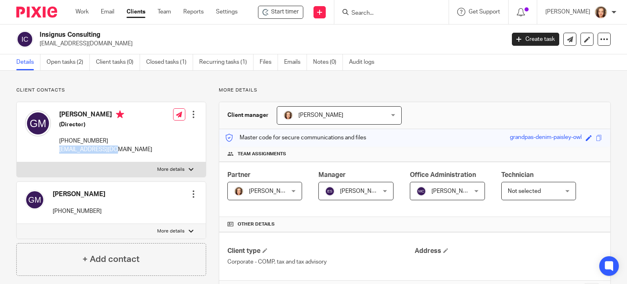
click at [58, 150] on div "[PERSON_NAME] (Director) [PHONE_NUMBER] [EMAIL_ADDRESS][DOMAIN_NAME] Edit conta…" at bounding box center [111, 132] width 189 height 60
